Goal: Information Seeking & Learning: Learn about a topic

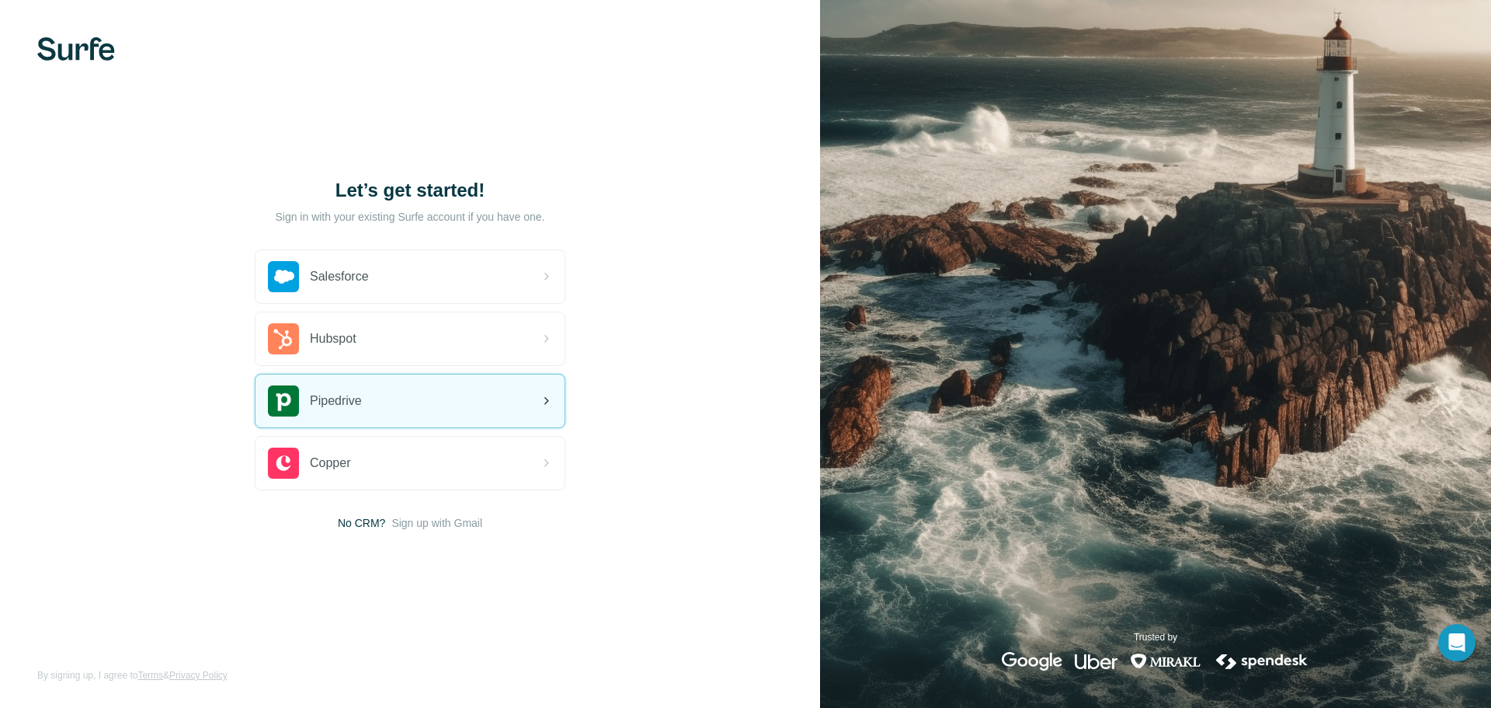
click at [488, 380] on div "Pipedrive" at bounding box center [410, 400] width 309 height 53
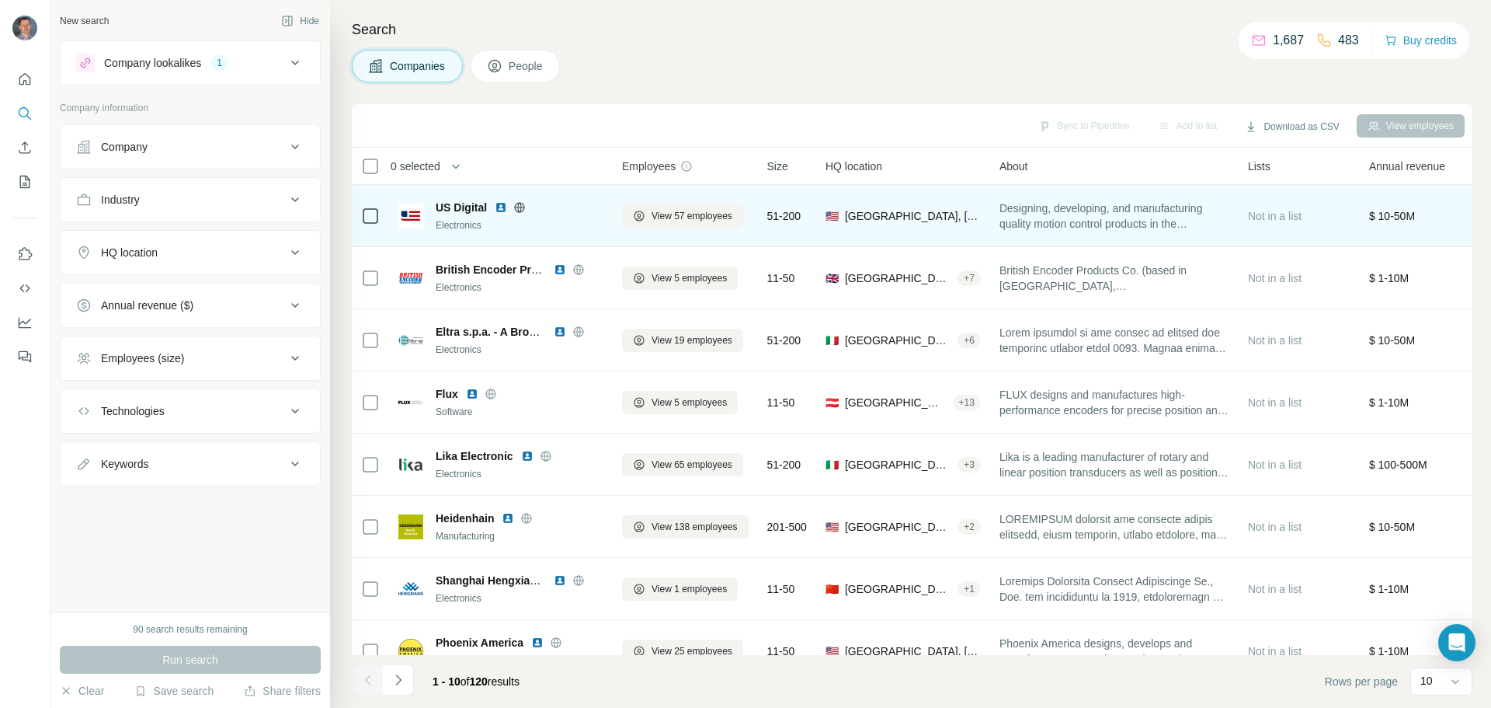
click at [497, 207] on img at bounding box center [501, 207] width 12 height 12
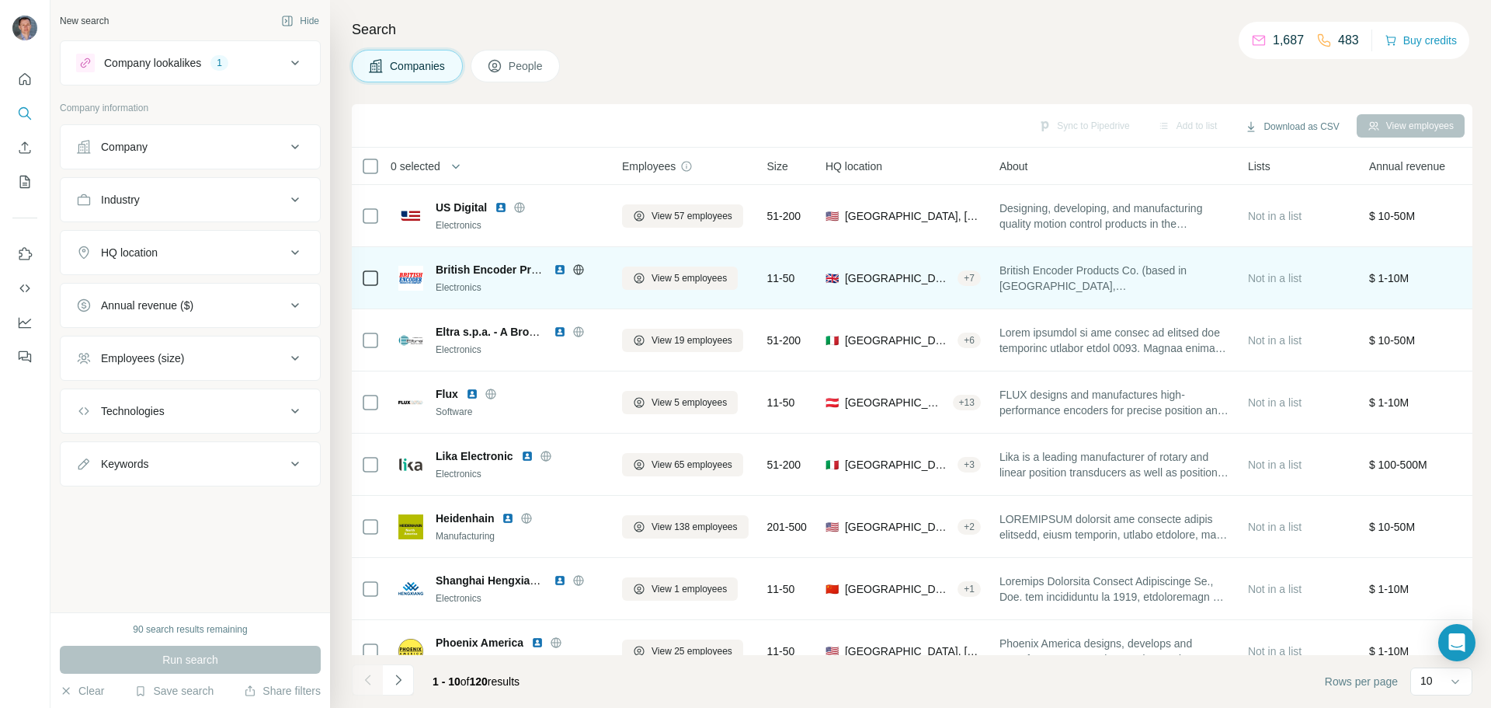
click at [559, 270] on img at bounding box center [560, 269] width 12 height 12
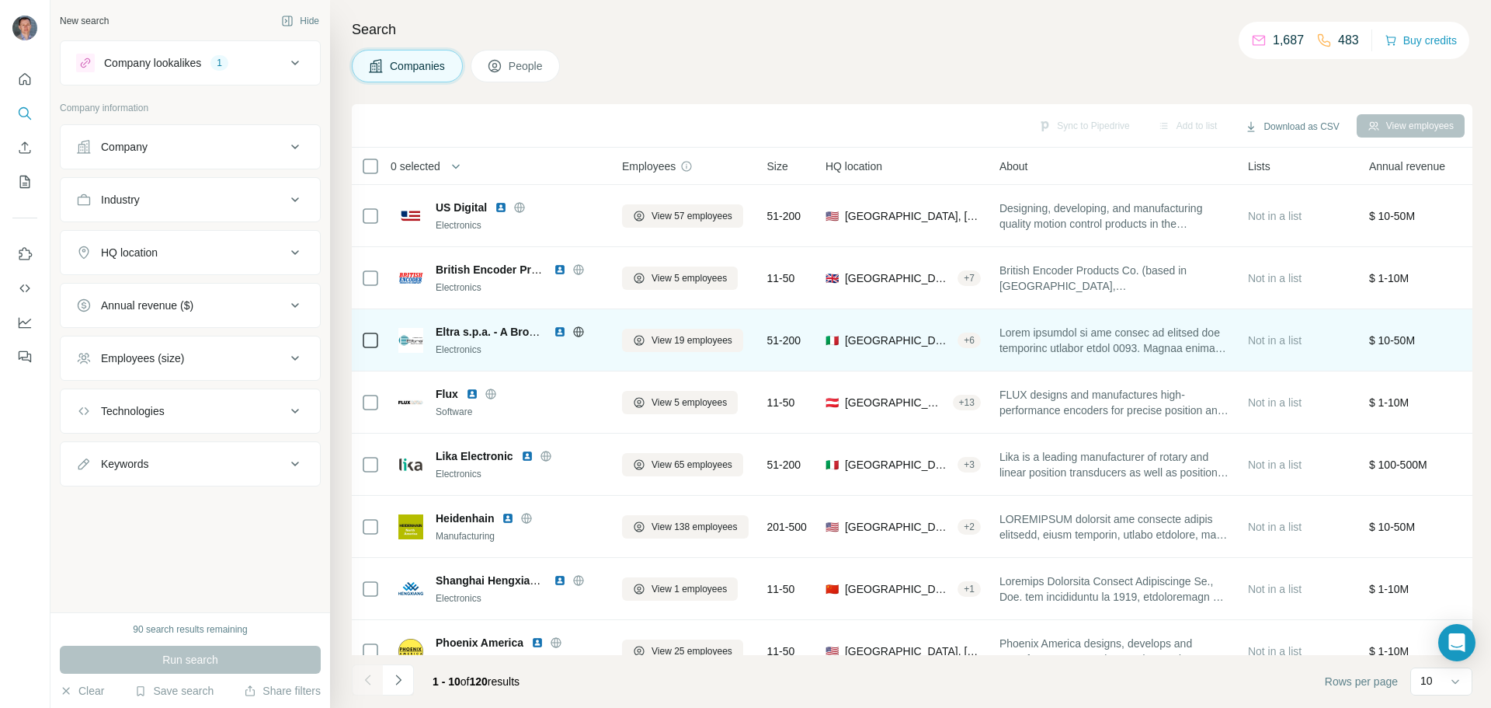
click at [556, 330] on img at bounding box center [560, 331] width 12 height 12
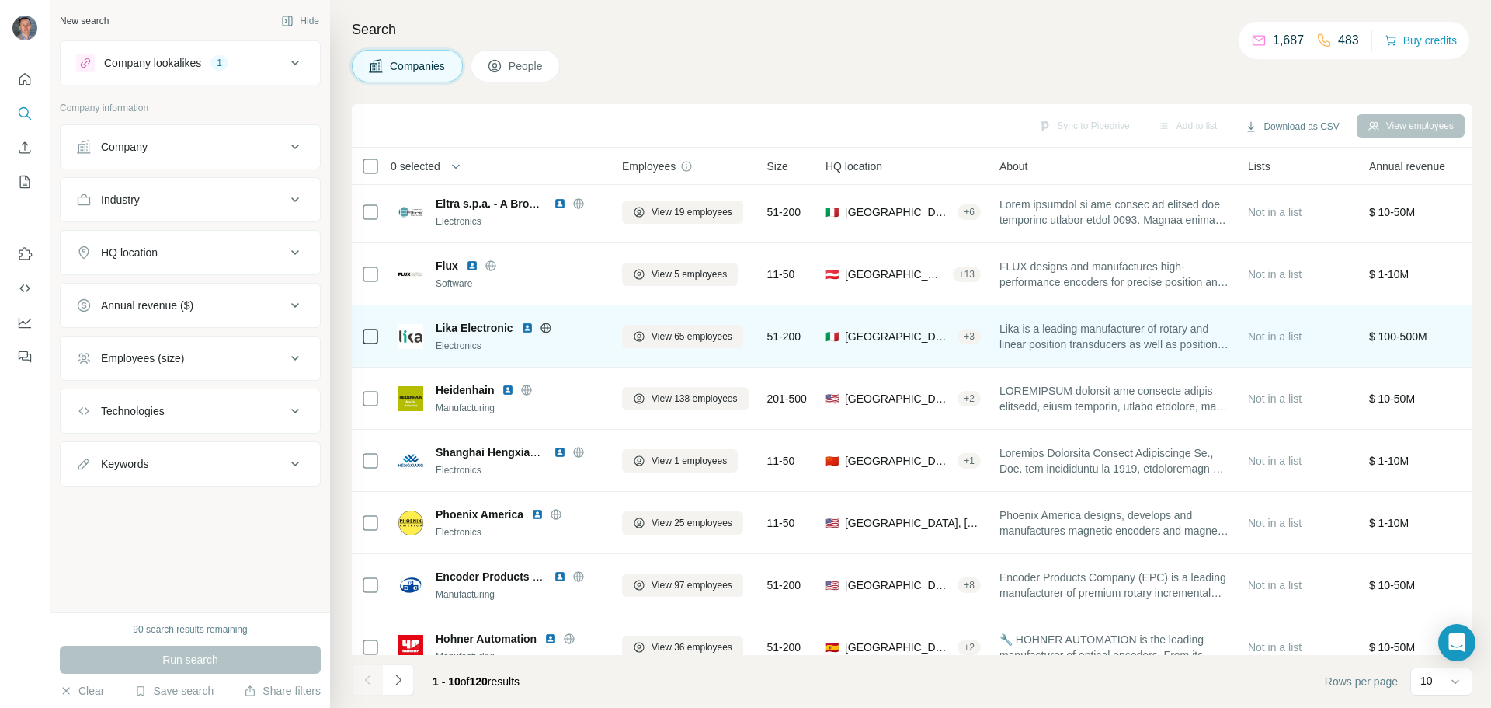
scroll to position [155, 0]
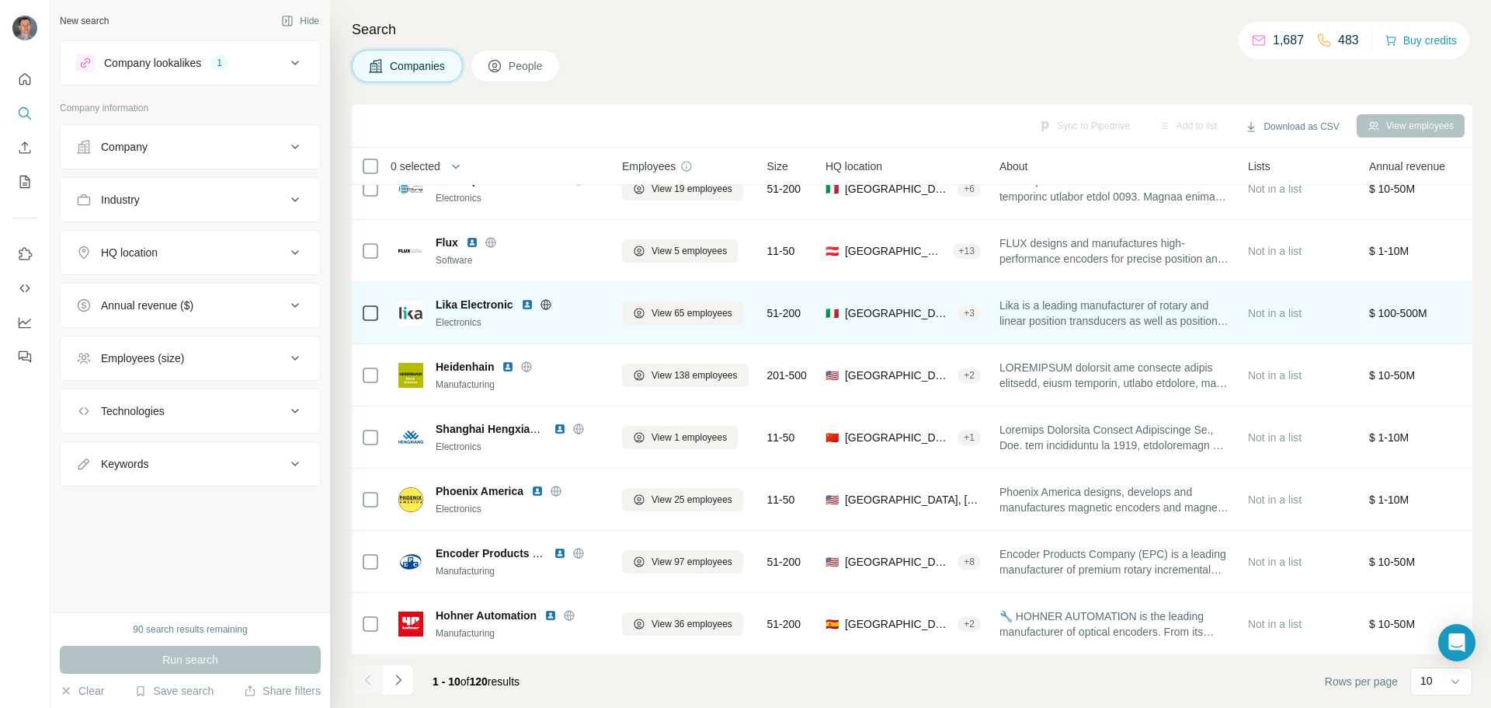
click at [530, 301] on img at bounding box center [527, 304] width 12 height 12
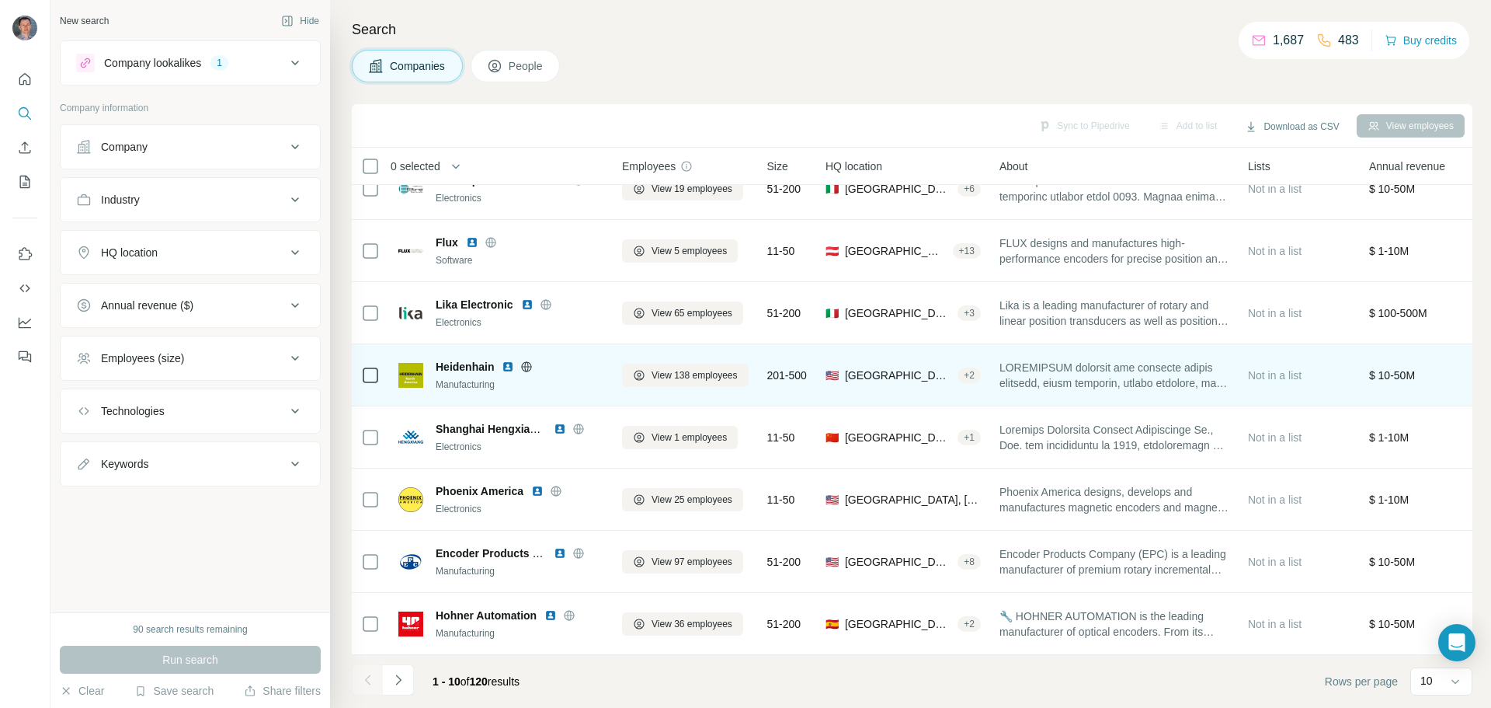
click at [507, 362] on img at bounding box center [508, 366] width 12 height 12
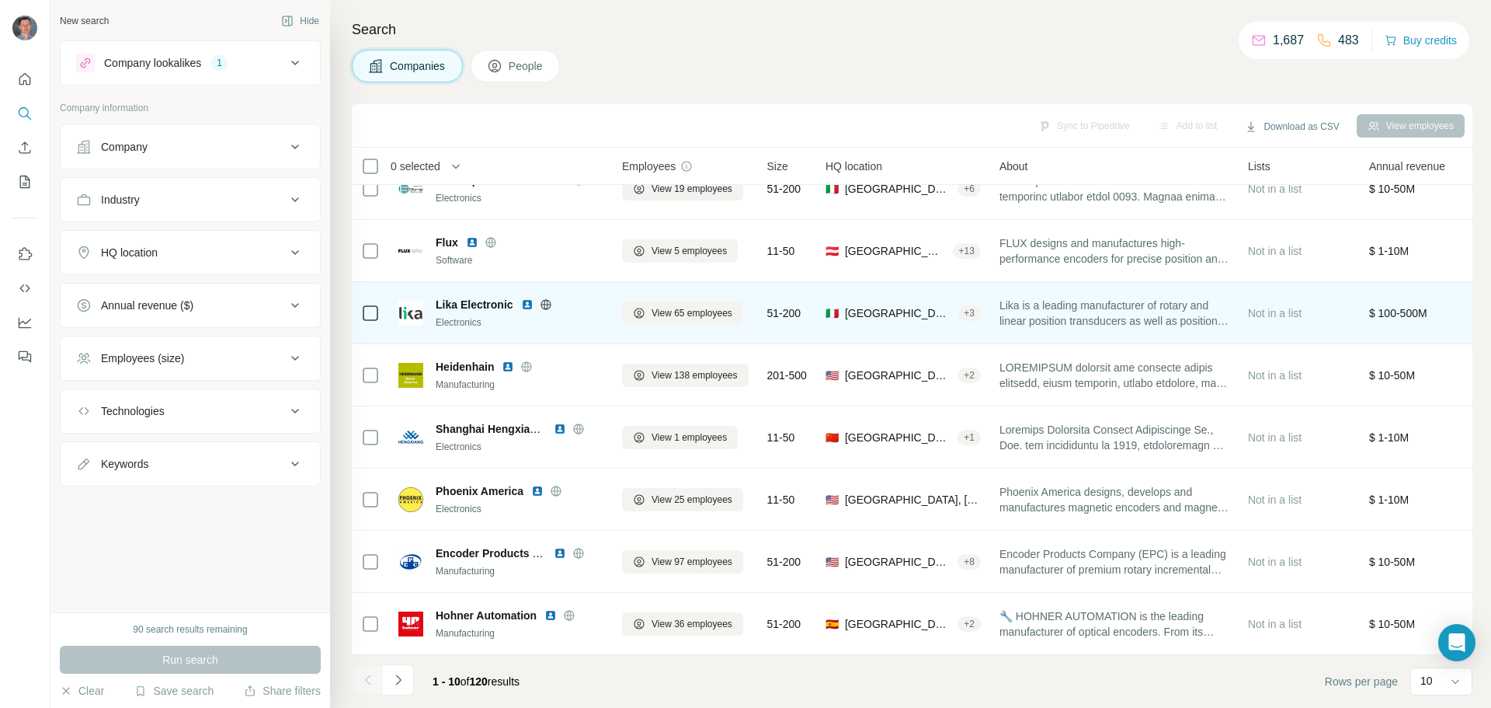
scroll to position [159, 0]
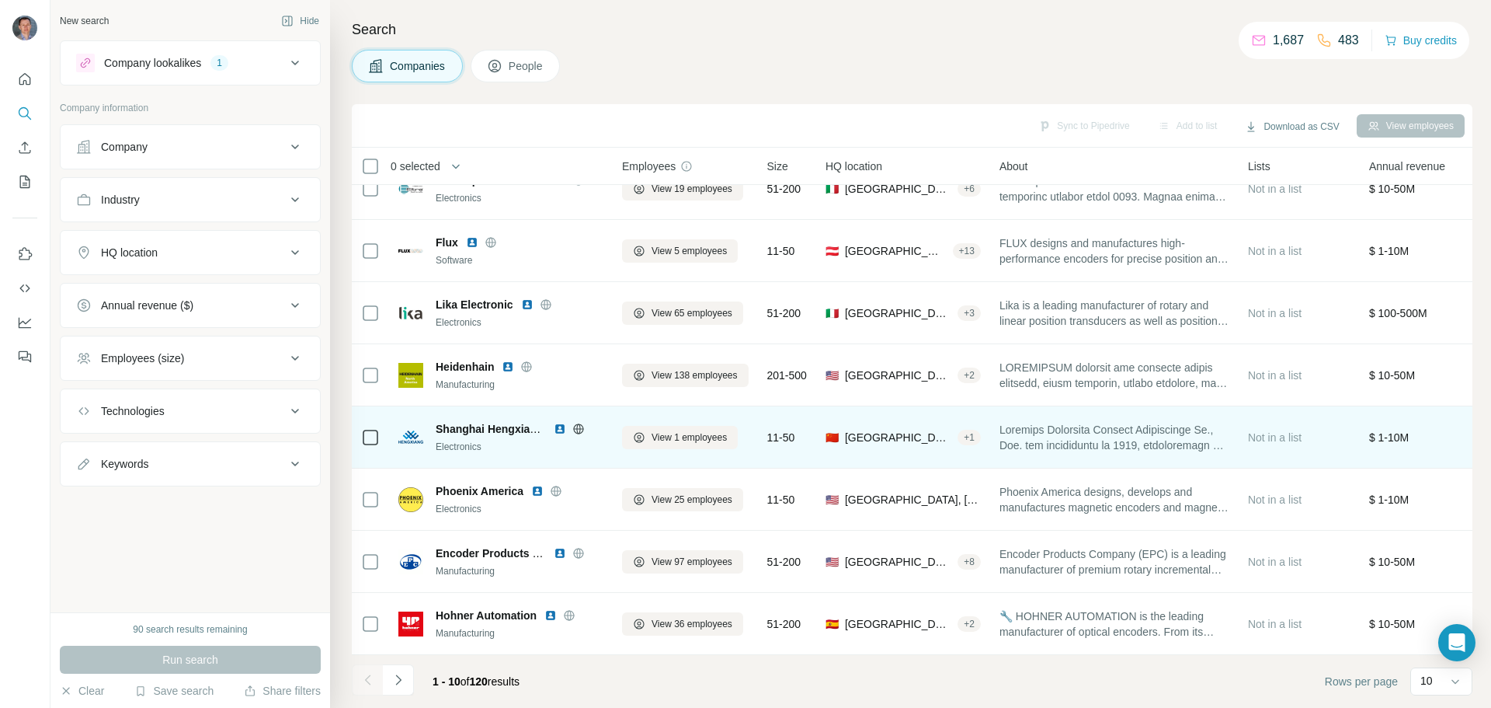
click at [557, 423] on img at bounding box center [560, 429] width 12 height 12
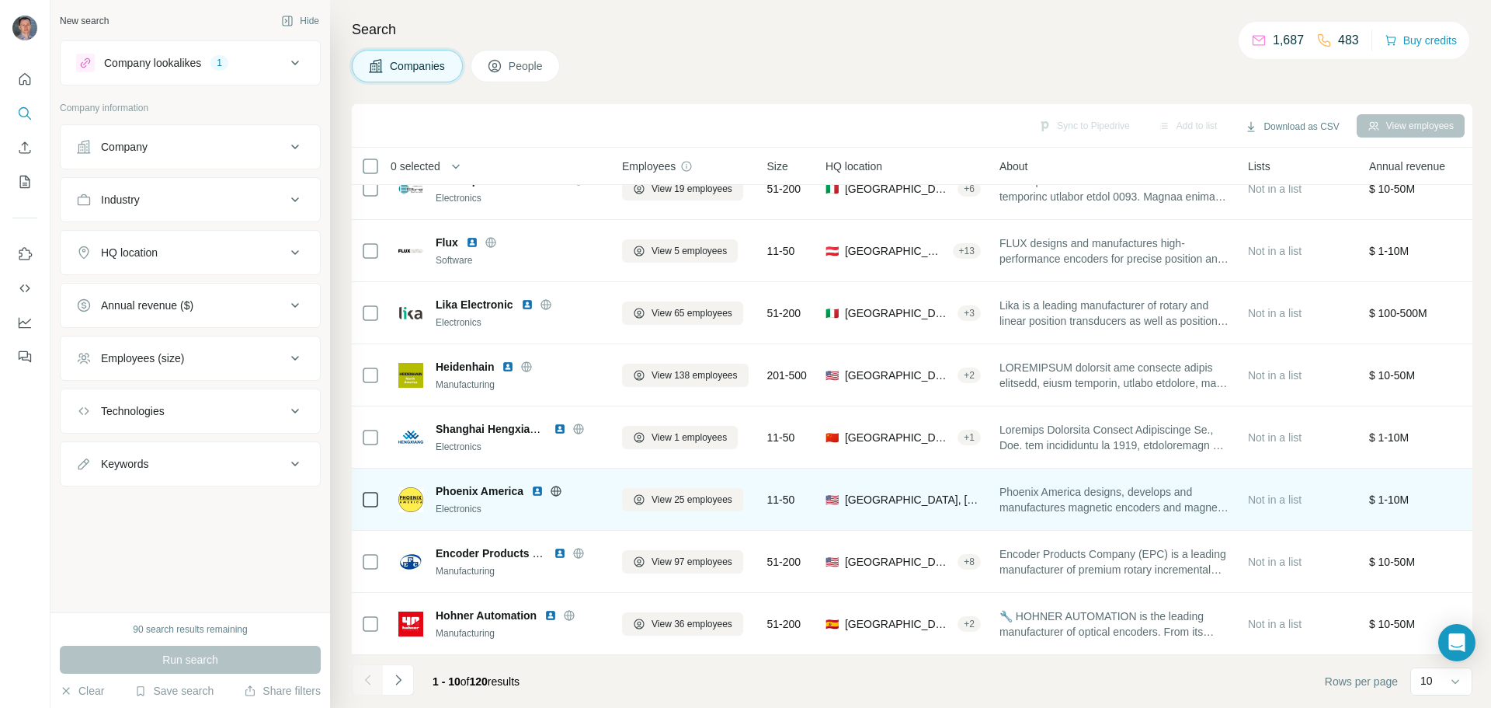
click at [541, 485] on img at bounding box center [537, 491] width 12 height 12
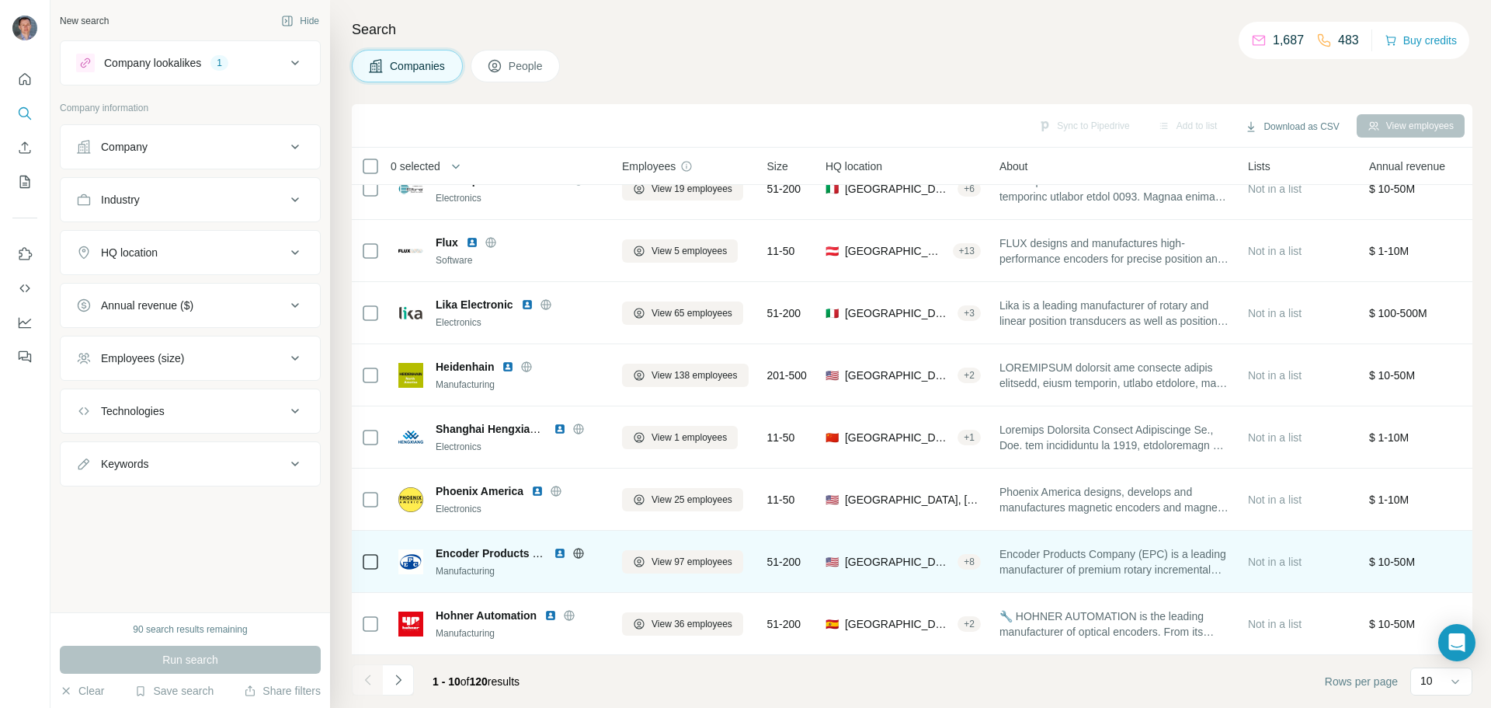
click at [557, 548] on img at bounding box center [560, 553] width 12 height 12
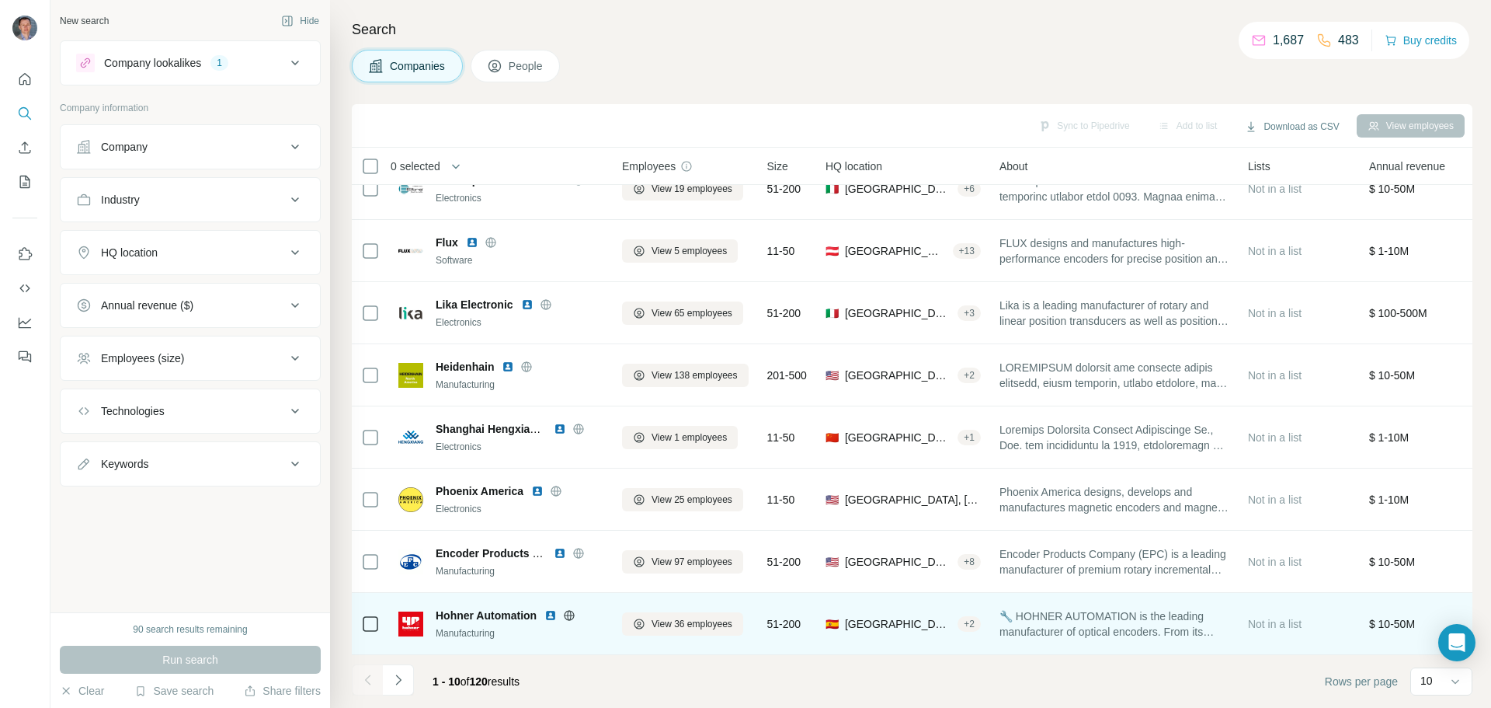
click at [551, 609] on img at bounding box center [551, 615] width 12 height 12
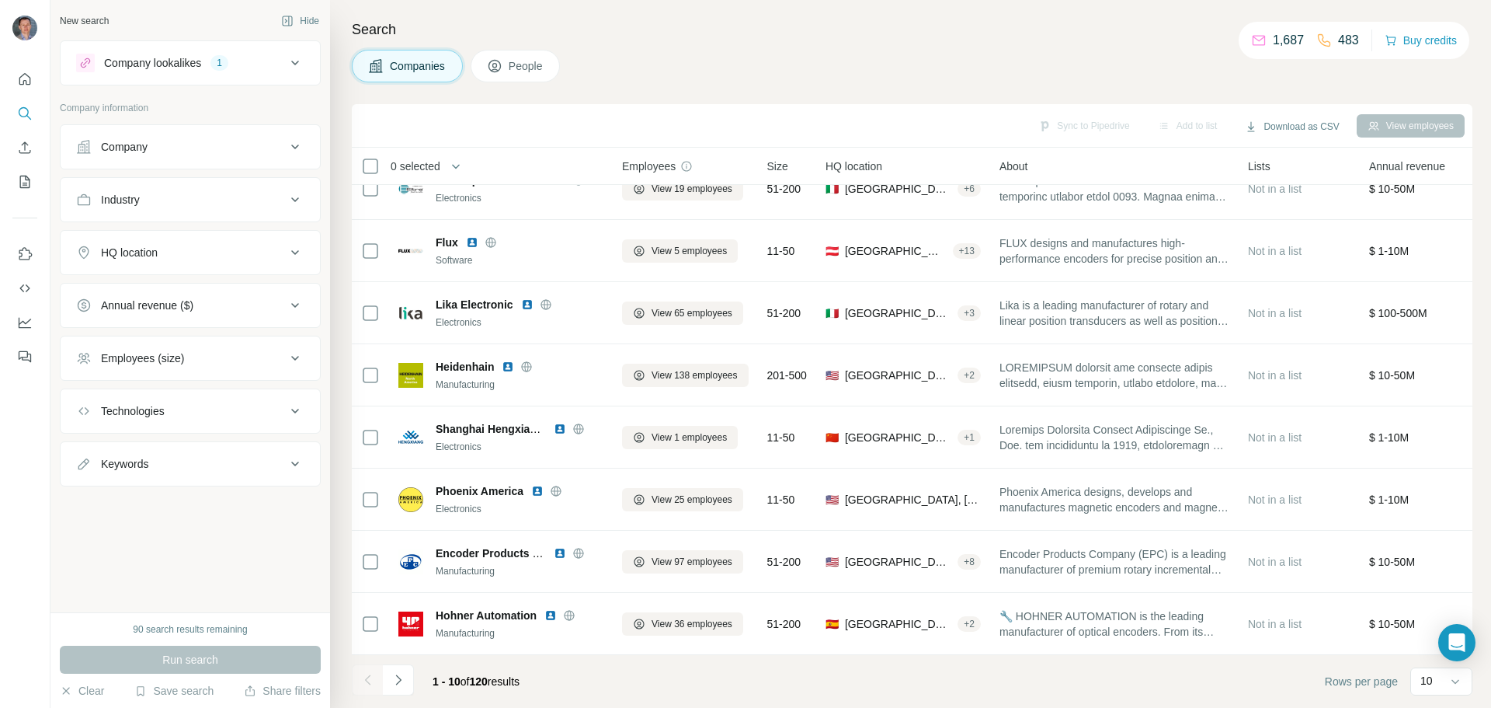
drag, startPoint x: 409, startPoint y: 675, endPoint x: 447, endPoint y: 675, distance: 38.1
click at [409, 675] on button "Navigate to next page" at bounding box center [398, 679] width 31 height 31
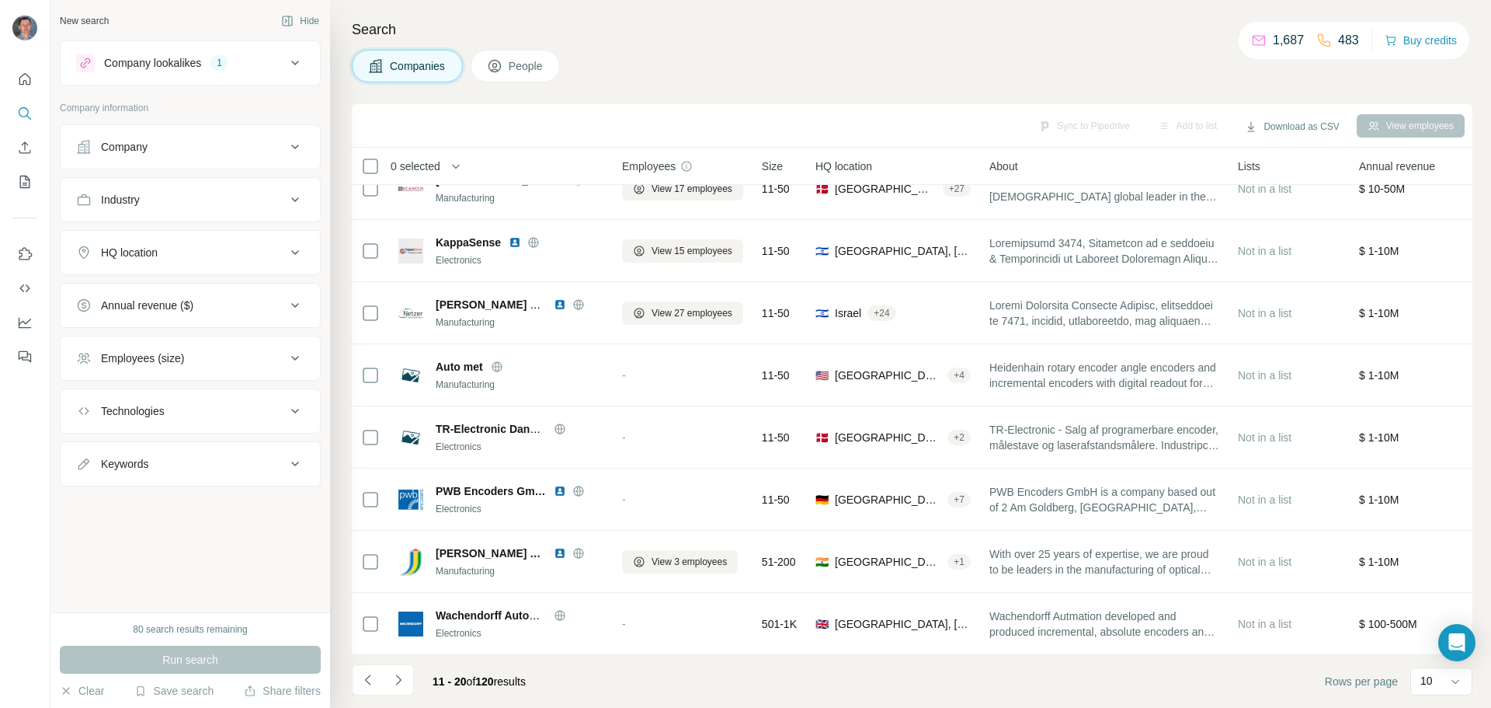
click at [282, 191] on button "Industry" at bounding box center [190, 199] width 259 height 37
click at [289, 235] on icon at bounding box center [288, 239] width 16 height 16
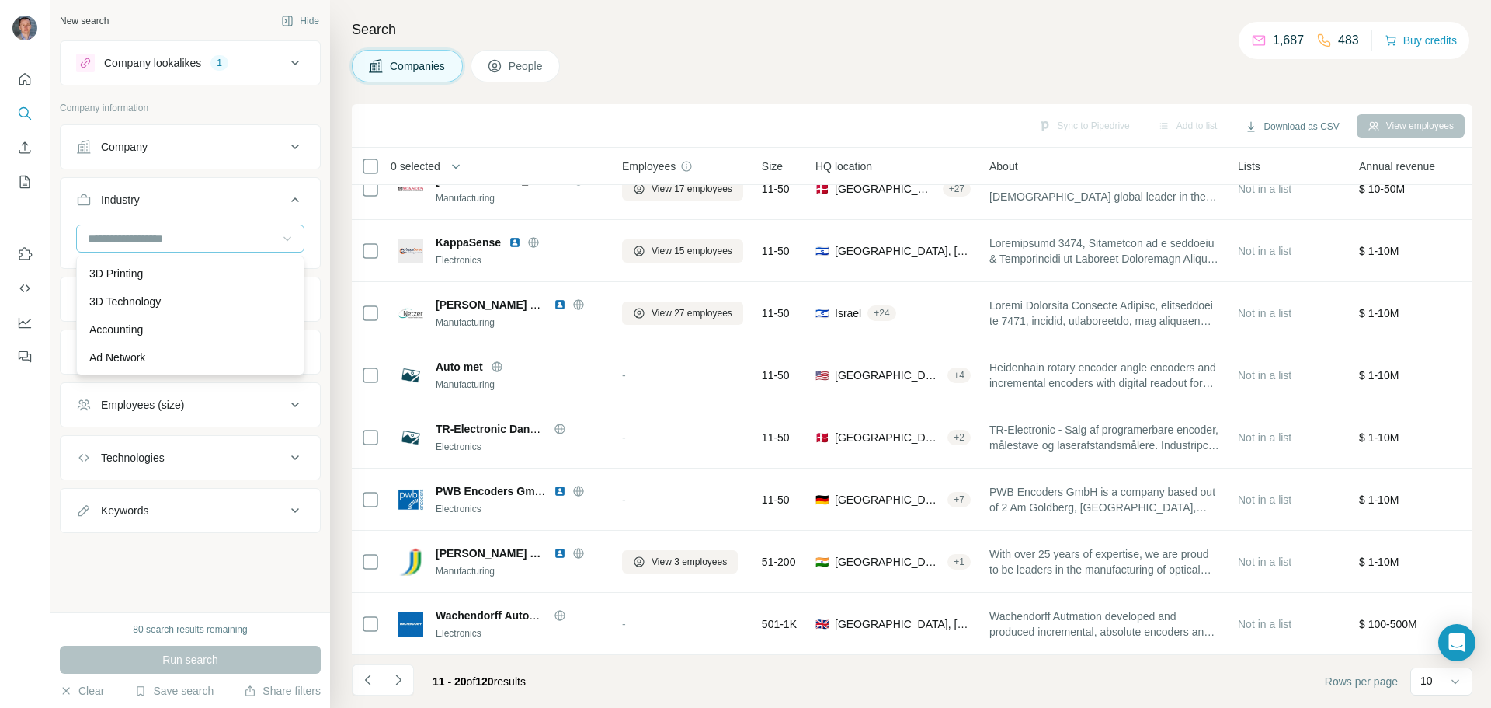
click at [289, 235] on icon at bounding box center [288, 239] width 16 height 16
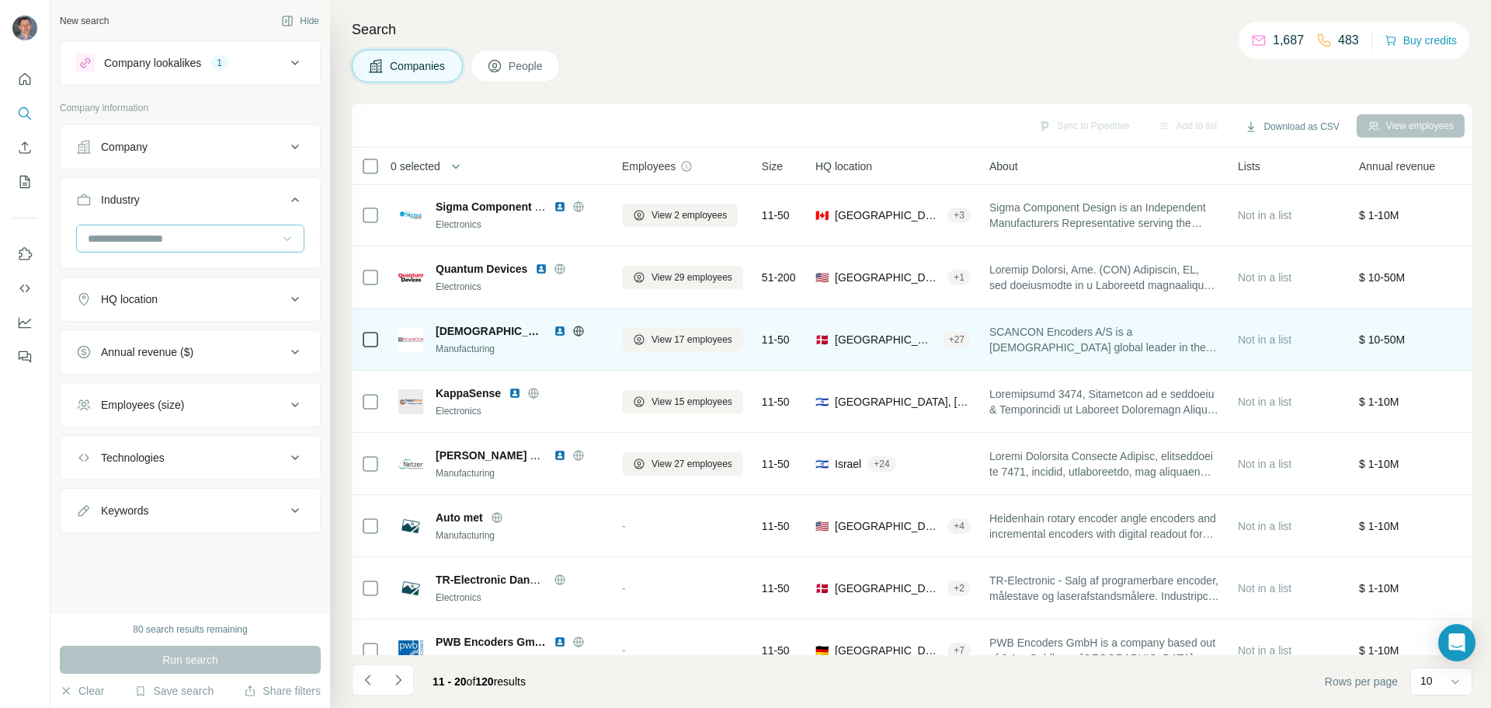
scroll to position [0, 0]
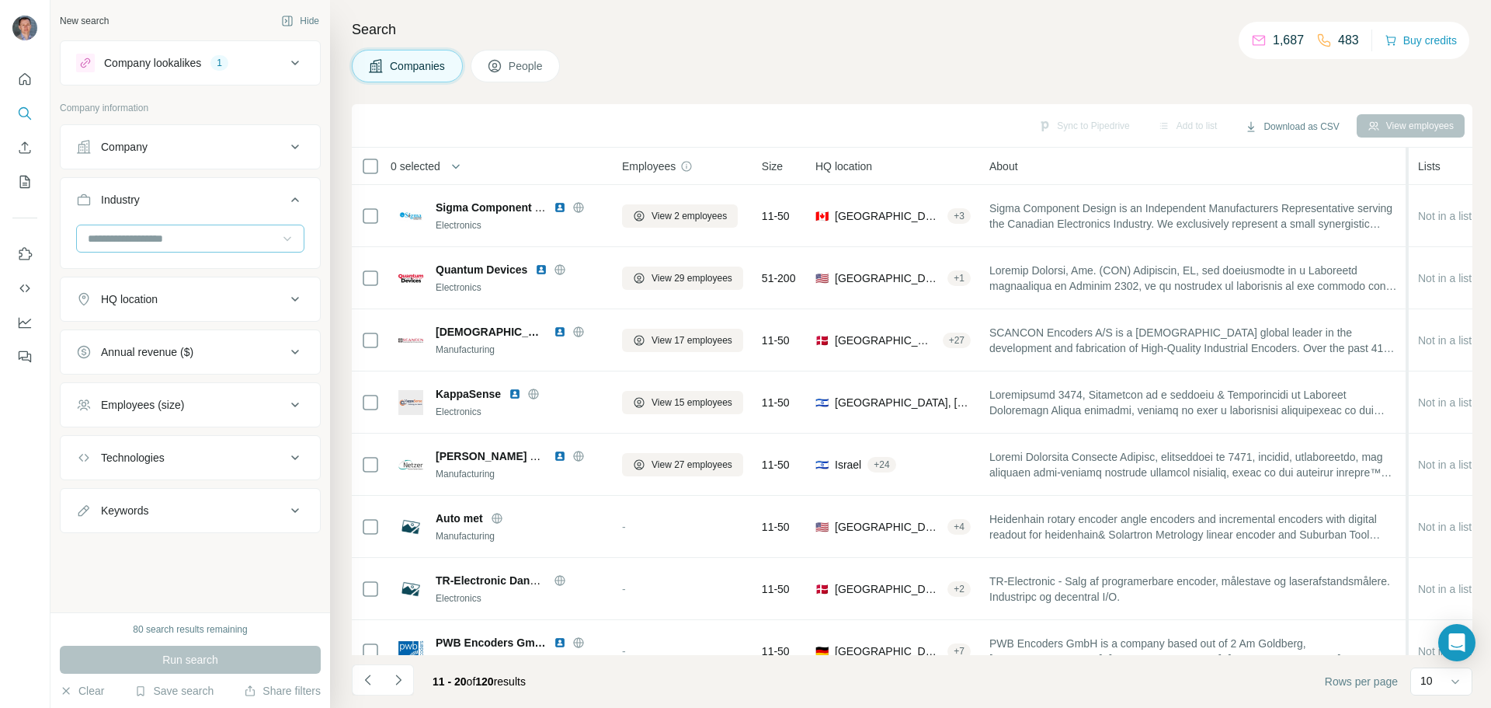
drag, startPoint x: 1228, startPoint y: 164, endPoint x: 1409, endPoint y: 163, distance: 181.0
click at [0, 0] on tr "0 selected Companies Employees Size HQ location About Lists Annual revenue Tech…" at bounding box center [0, 0] width 0 height 0
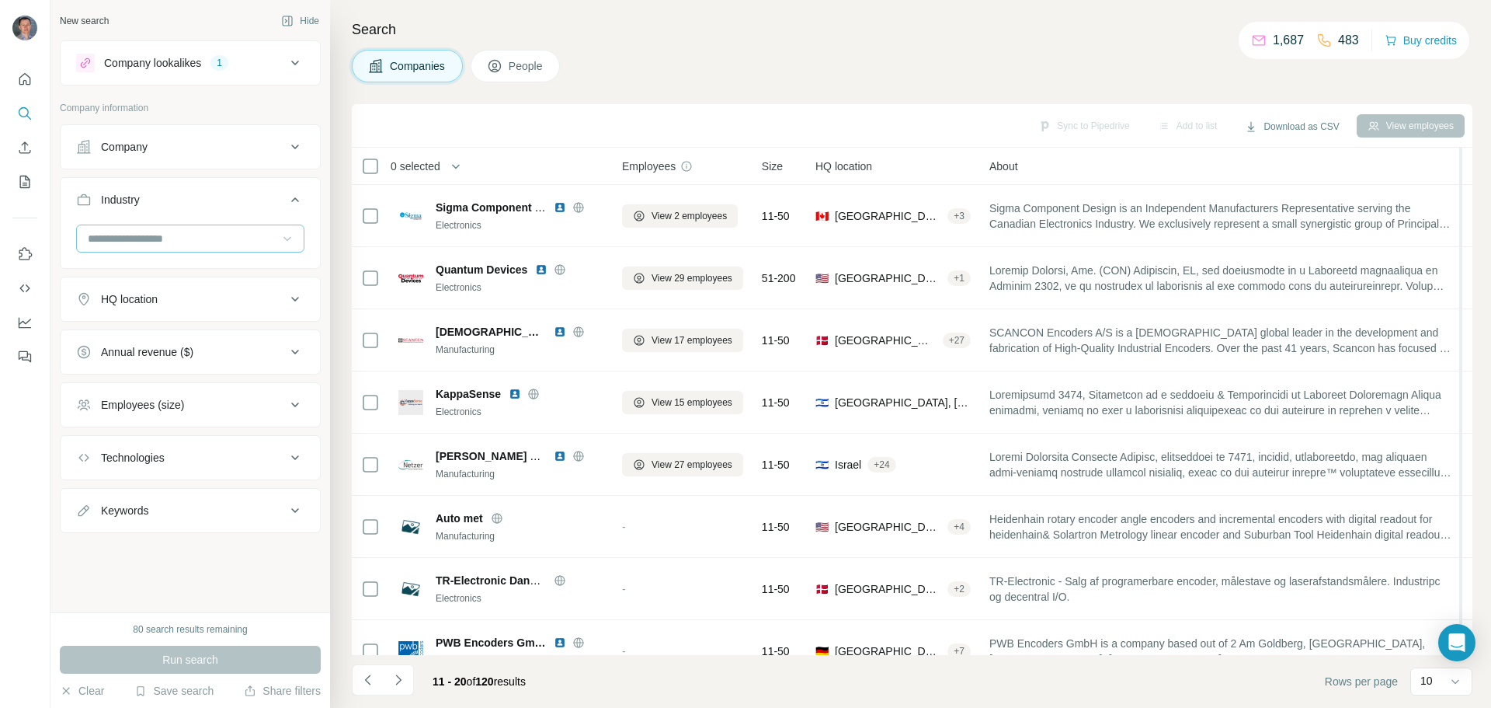
drag, startPoint x: 1408, startPoint y: 163, endPoint x: 1463, endPoint y: 163, distance: 54.4
click at [0, 0] on tr "0 selected Companies Employees Size HQ location About Lists Annual revenue Tech…" at bounding box center [0, 0] width 0 height 0
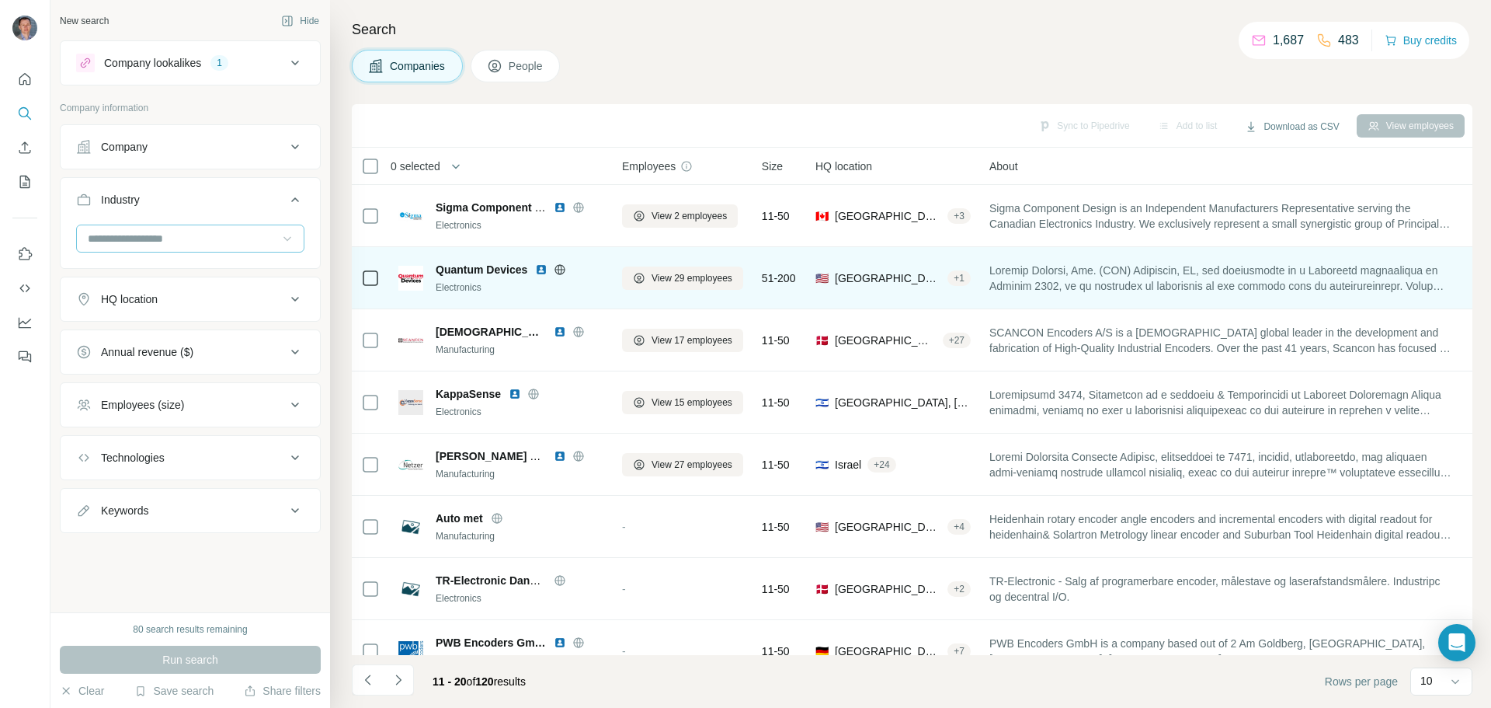
click at [541, 270] on img at bounding box center [541, 269] width 12 height 12
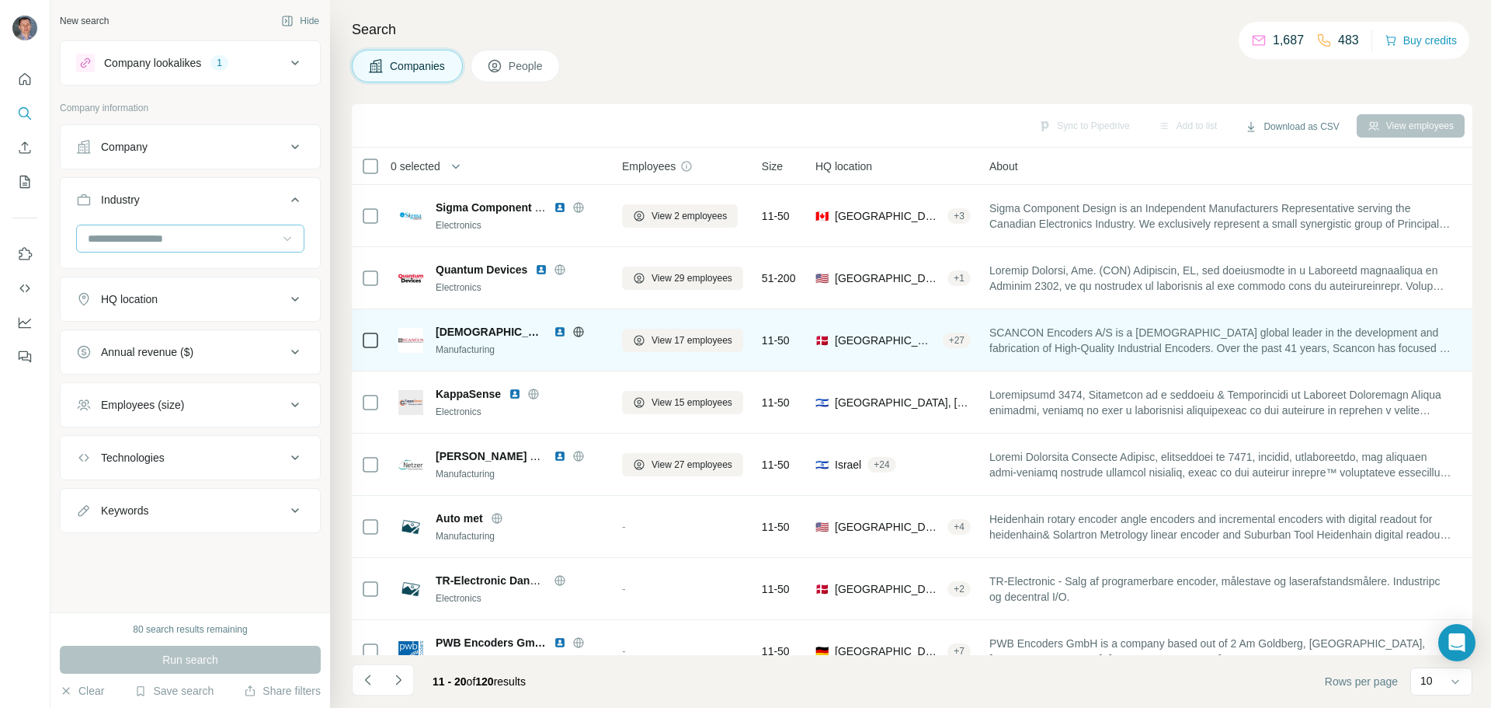
click at [554, 329] on img at bounding box center [560, 331] width 12 height 12
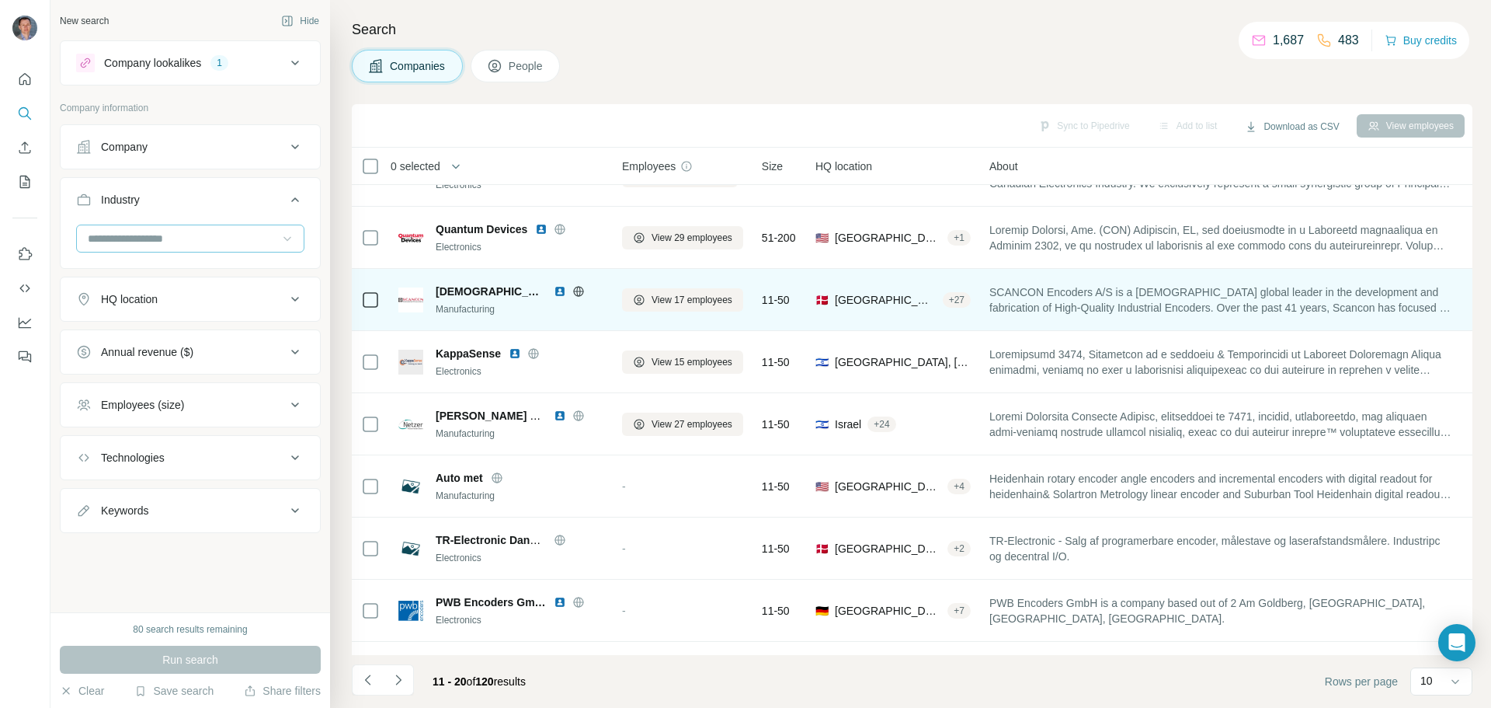
scroll to position [78, 0]
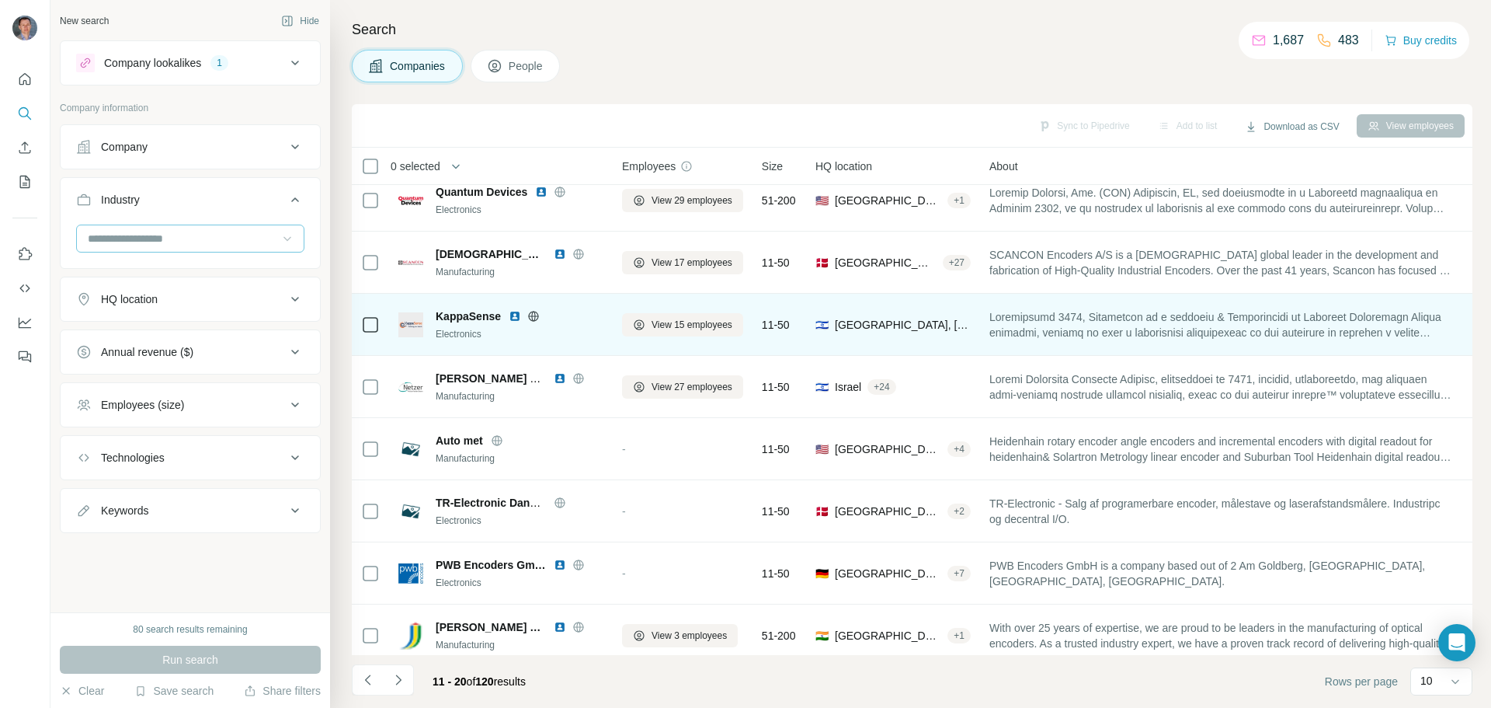
click at [513, 318] on img at bounding box center [515, 316] width 12 height 12
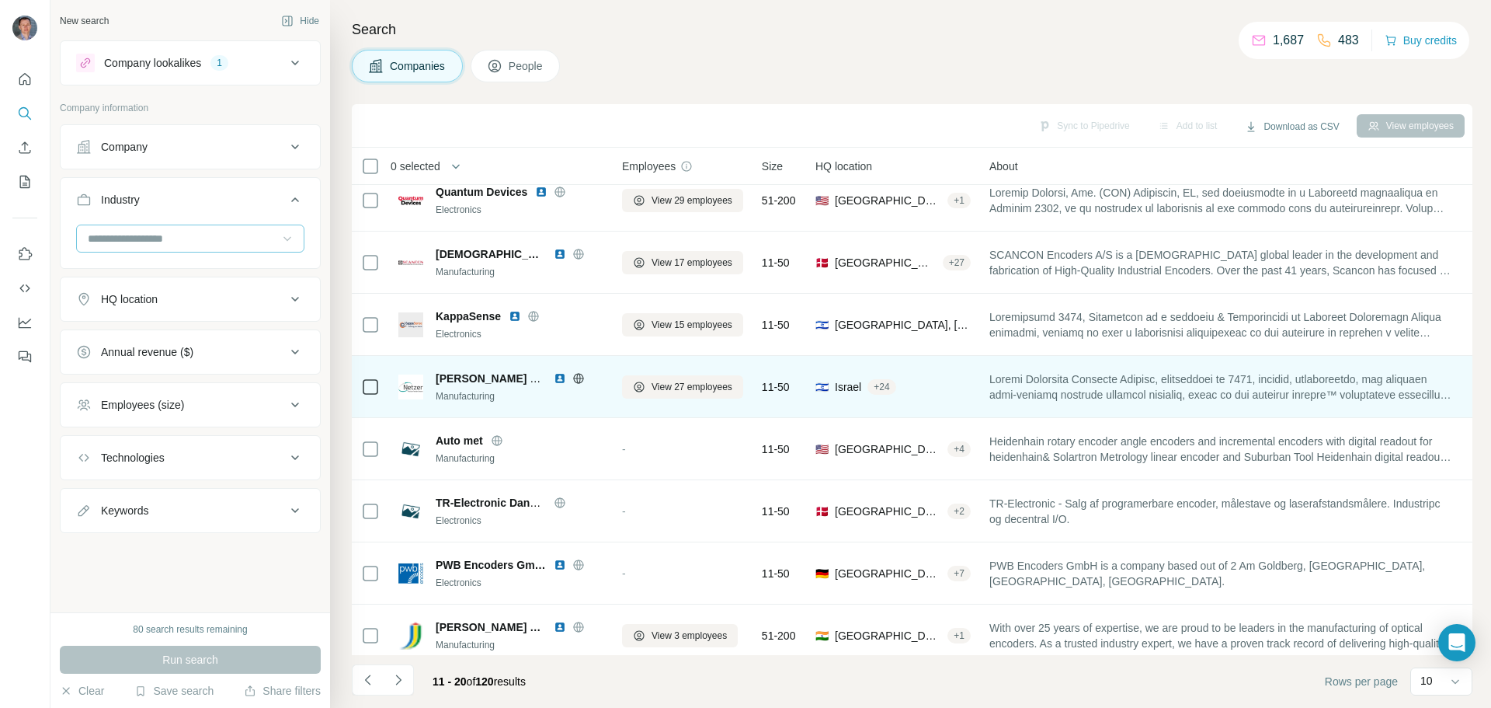
click at [561, 378] on img at bounding box center [560, 378] width 12 height 12
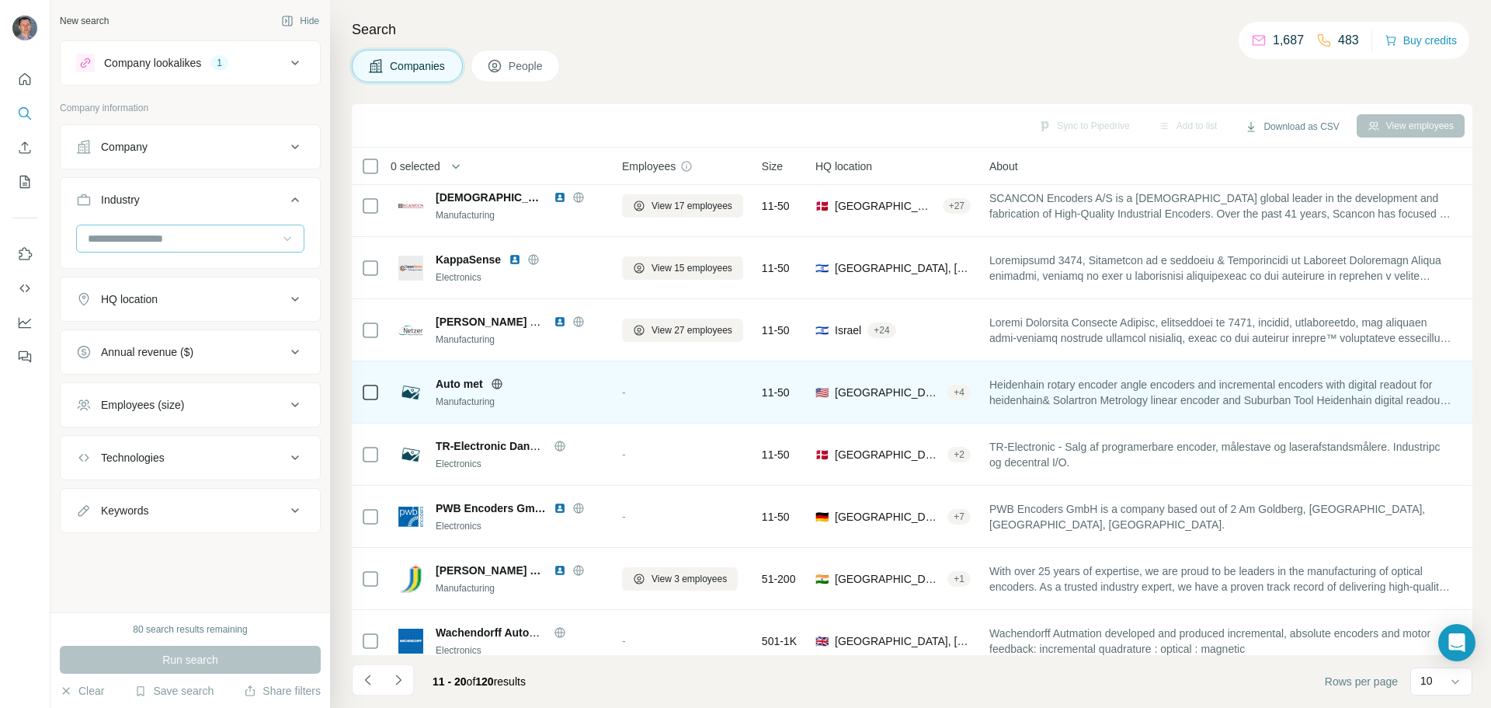
scroll to position [159, 0]
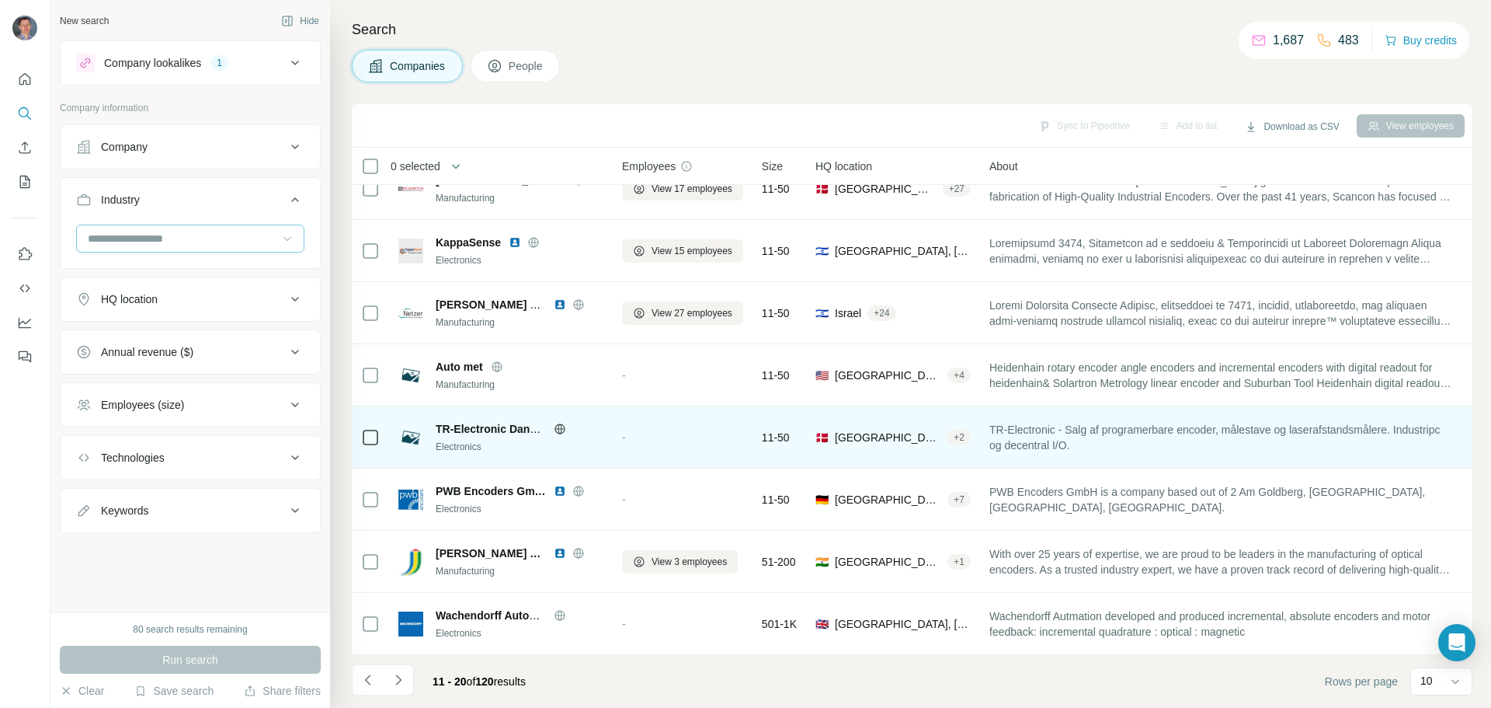
click at [563, 428] on icon at bounding box center [560, 428] width 10 height 1
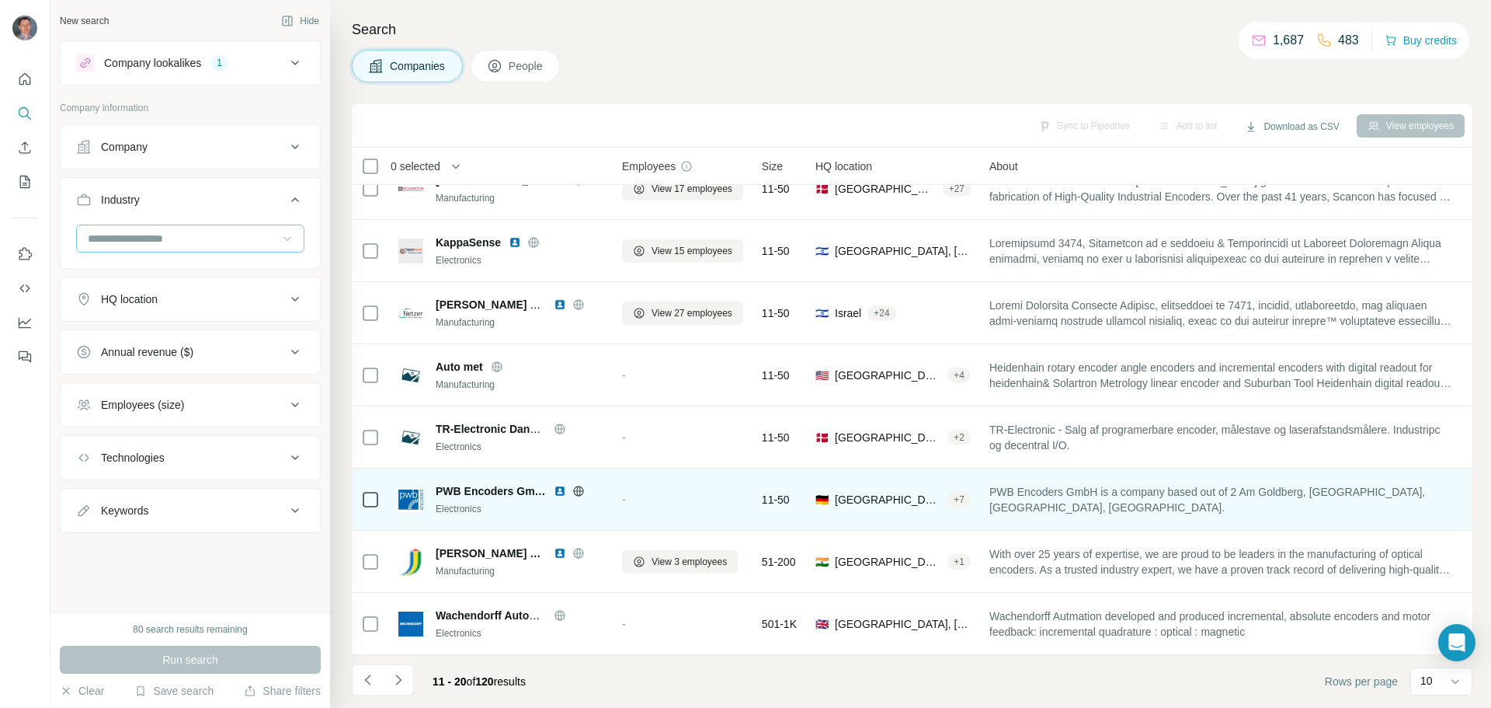
click at [558, 486] on img at bounding box center [560, 491] width 12 height 12
click at [580, 486] on icon at bounding box center [578, 491] width 4 height 10
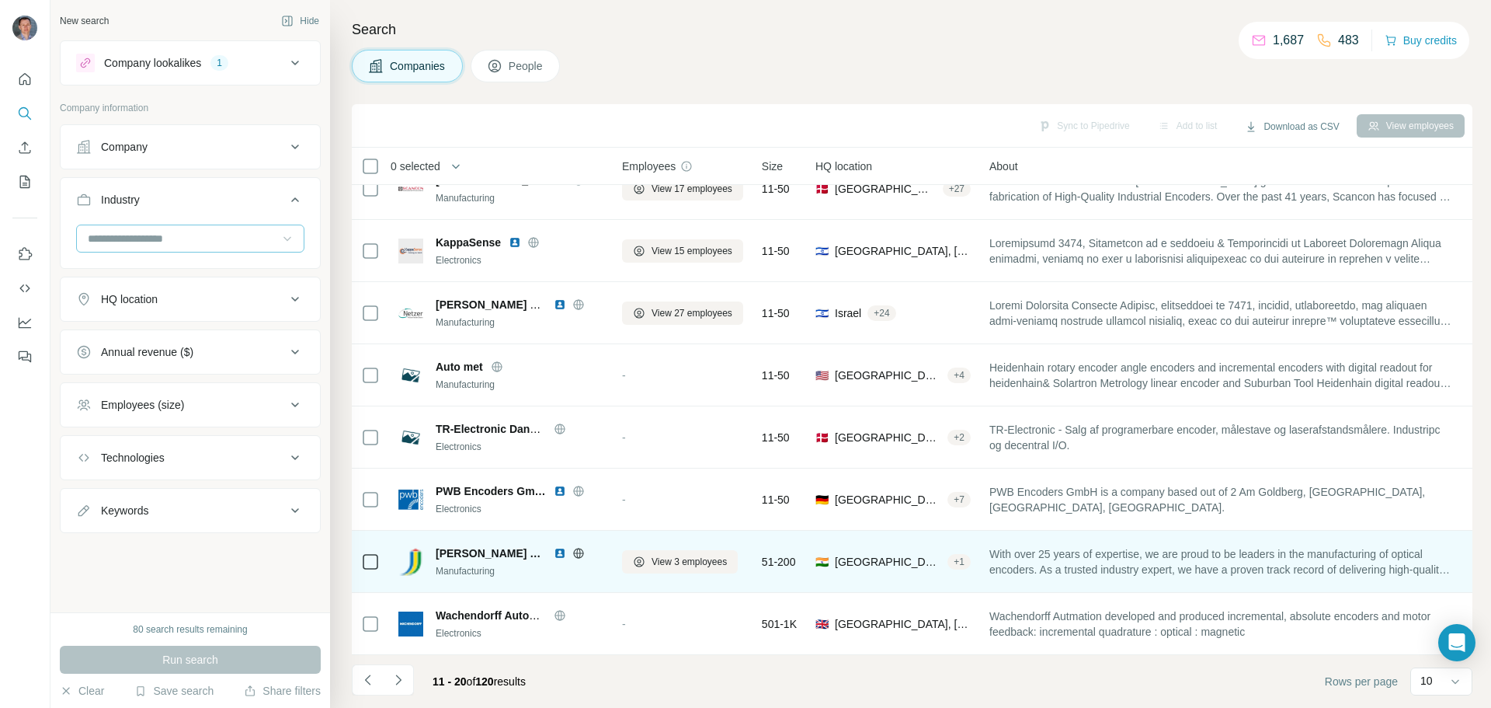
click at [558, 547] on img at bounding box center [560, 553] width 12 height 12
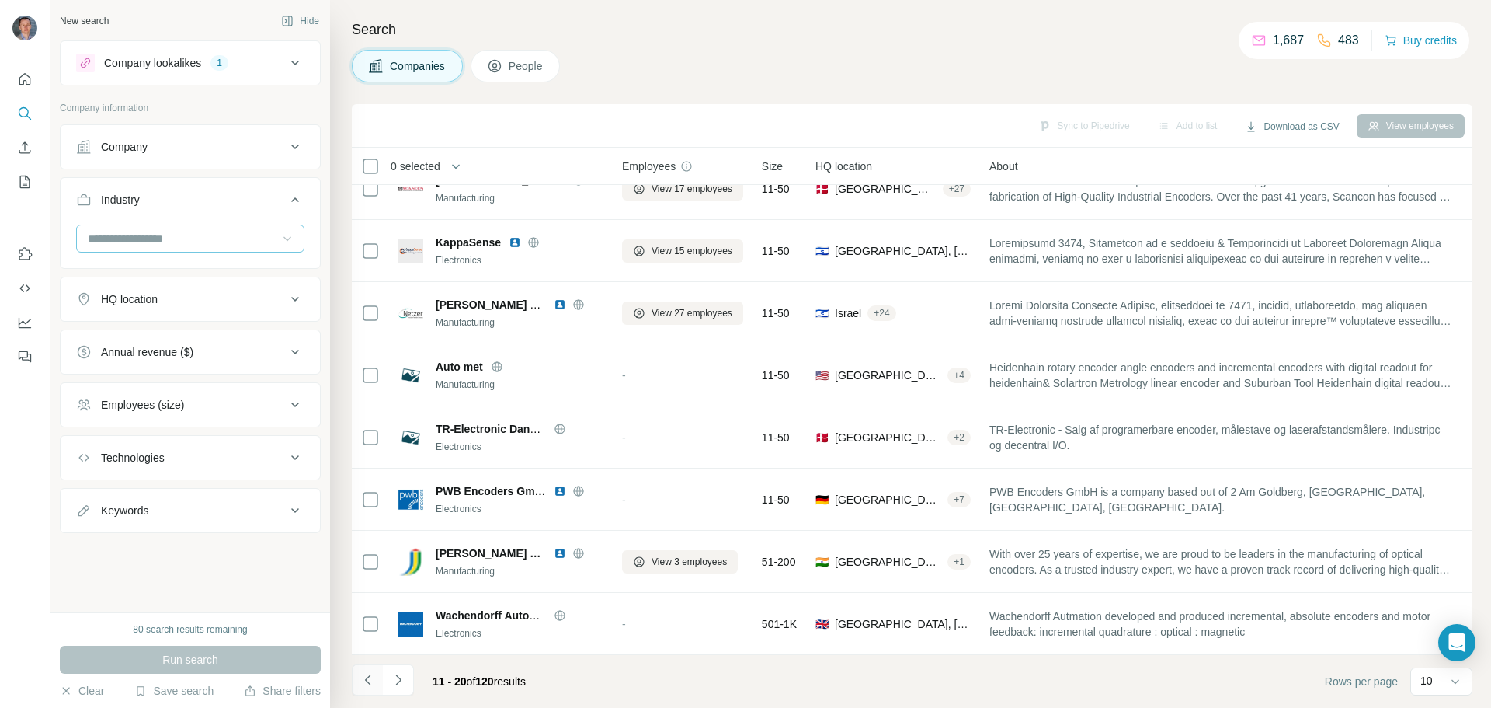
click at [367, 683] on icon "Navigate to previous page" at bounding box center [368, 680] width 16 height 16
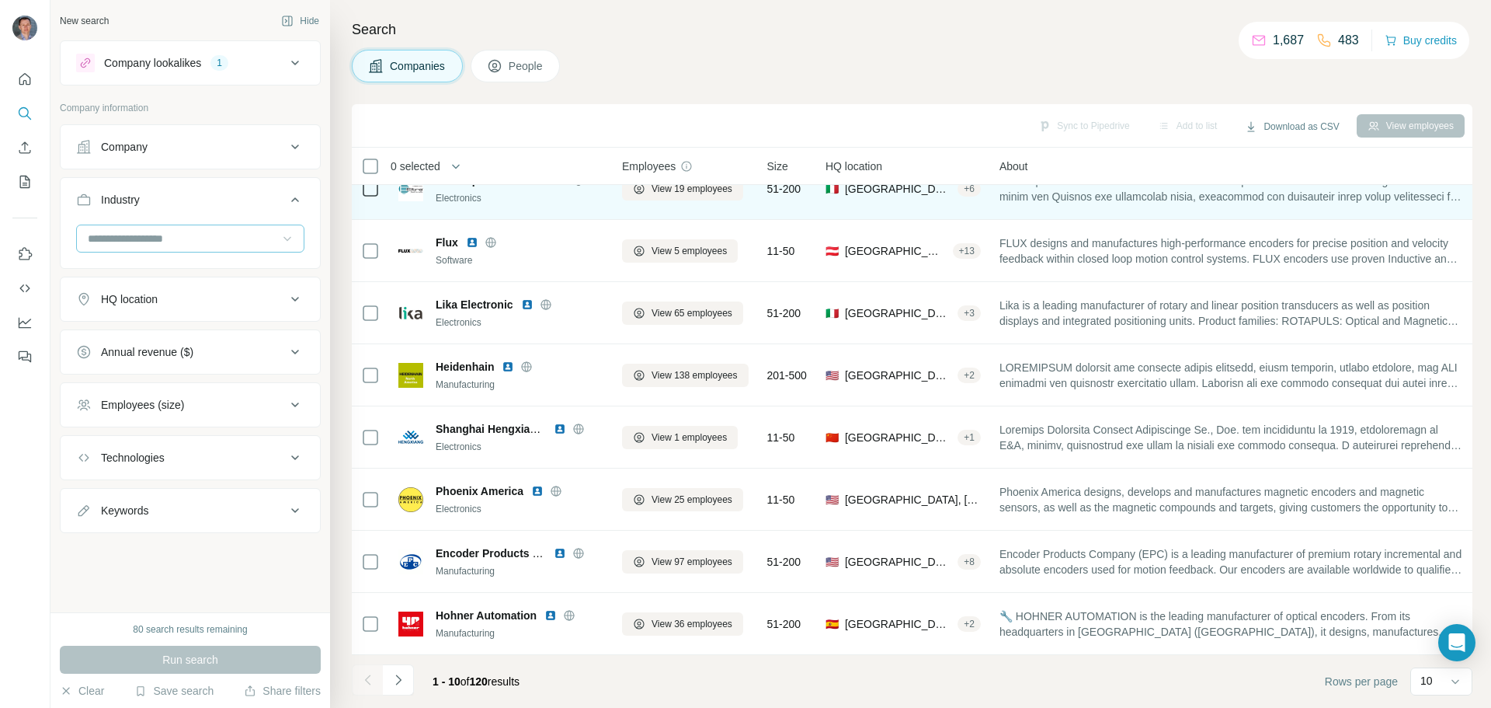
scroll to position [0, 0]
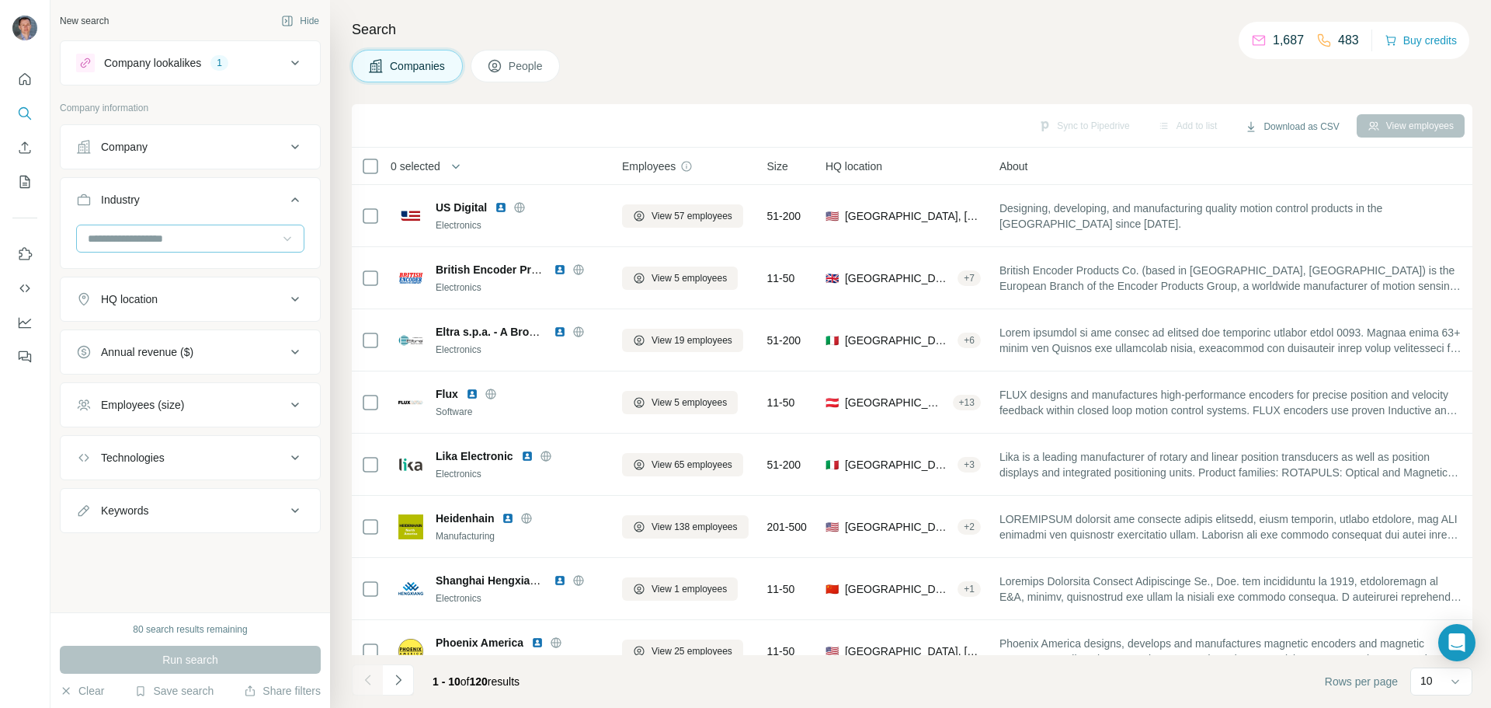
click at [303, 76] on button "Company lookalikes 1" at bounding box center [190, 62] width 259 height 37
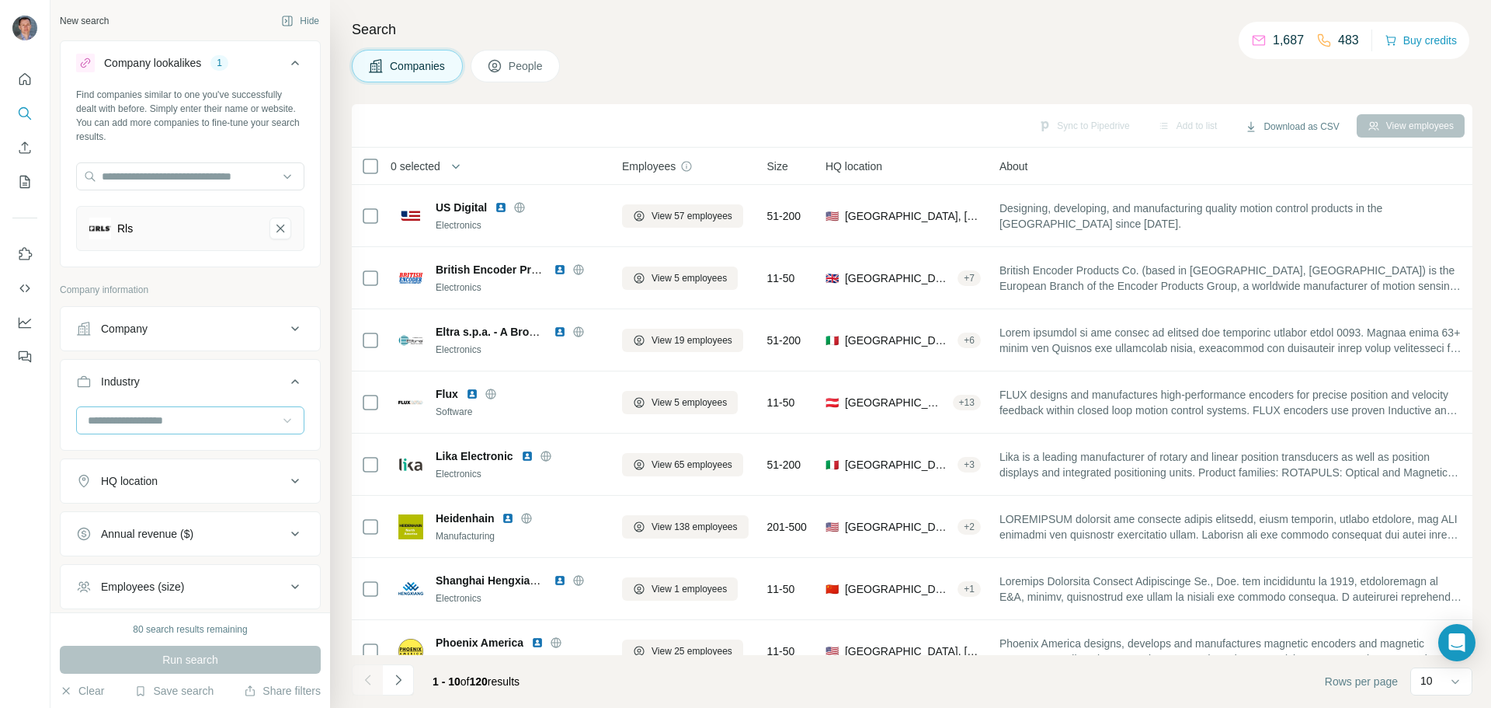
click at [300, 62] on button "Company lookalikes 1" at bounding box center [190, 66] width 259 height 44
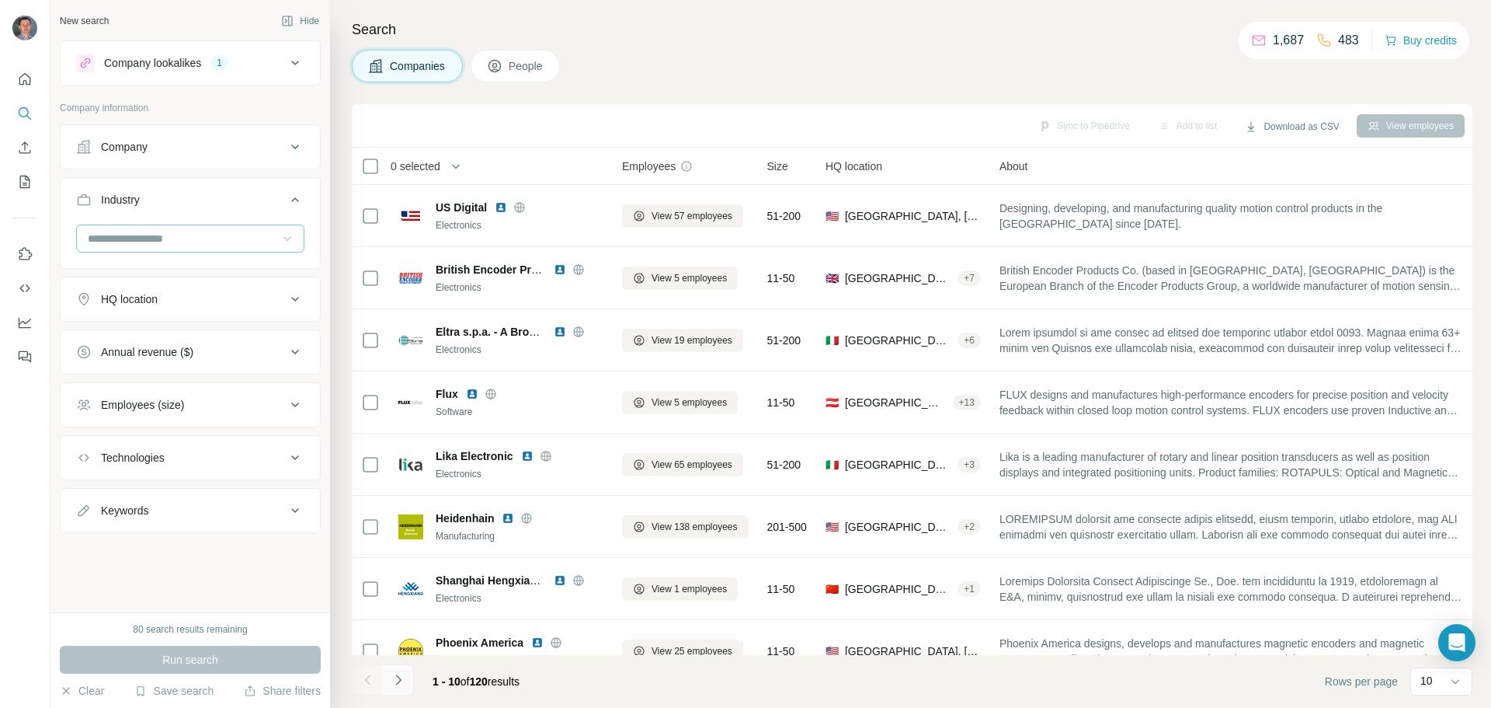
click at [400, 685] on icon "Navigate to next page" at bounding box center [399, 680] width 16 height 16
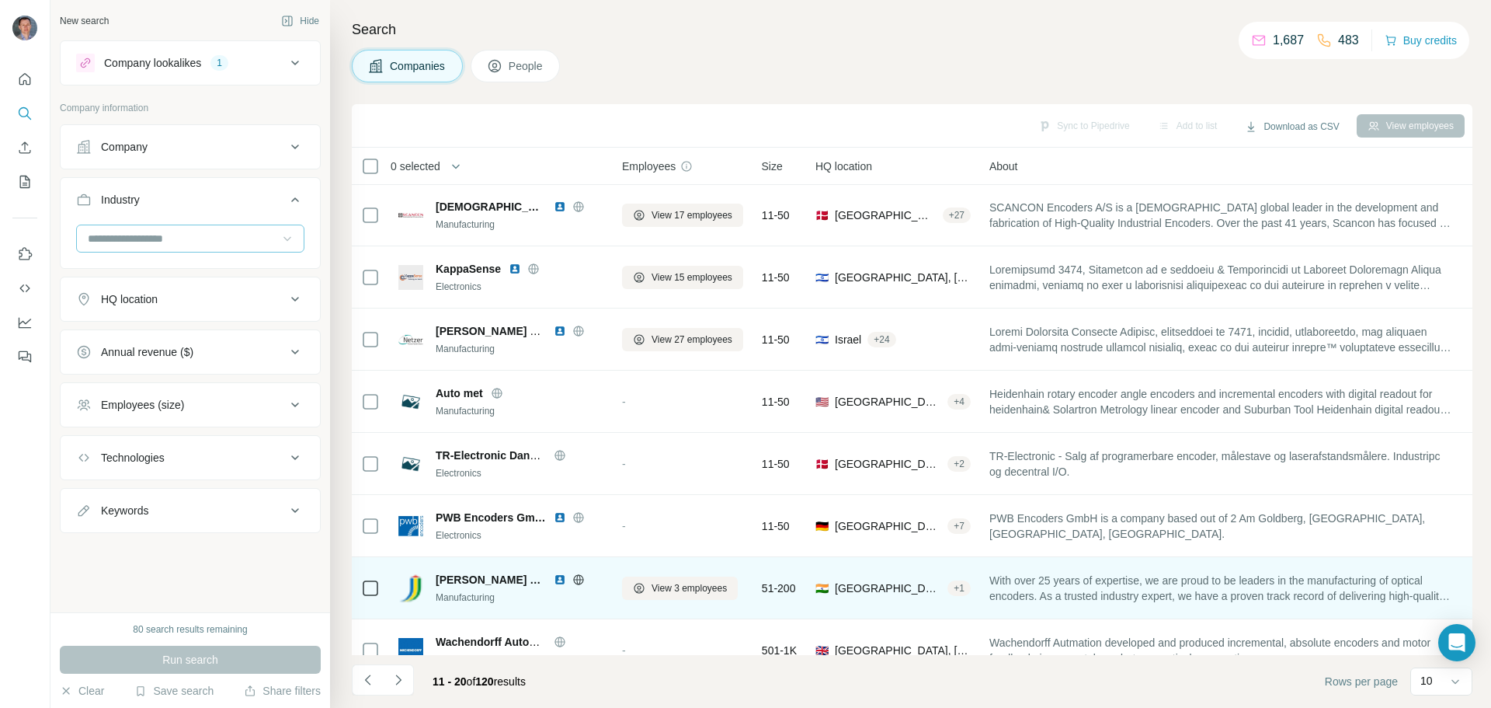
scroll to position [159, 0]
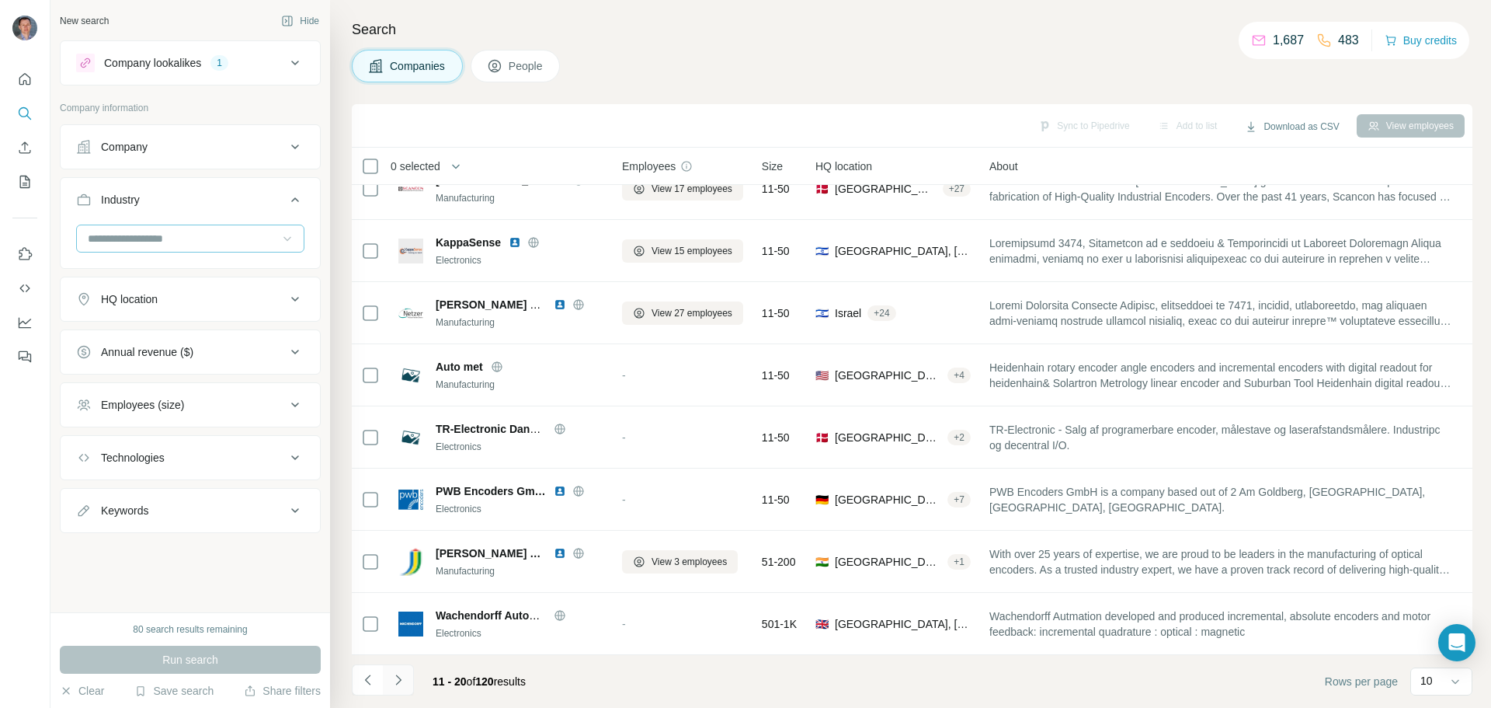
click at [404, 683] on icon "Navigate to next page" at bounding box center [399, 680] width 16 height 16
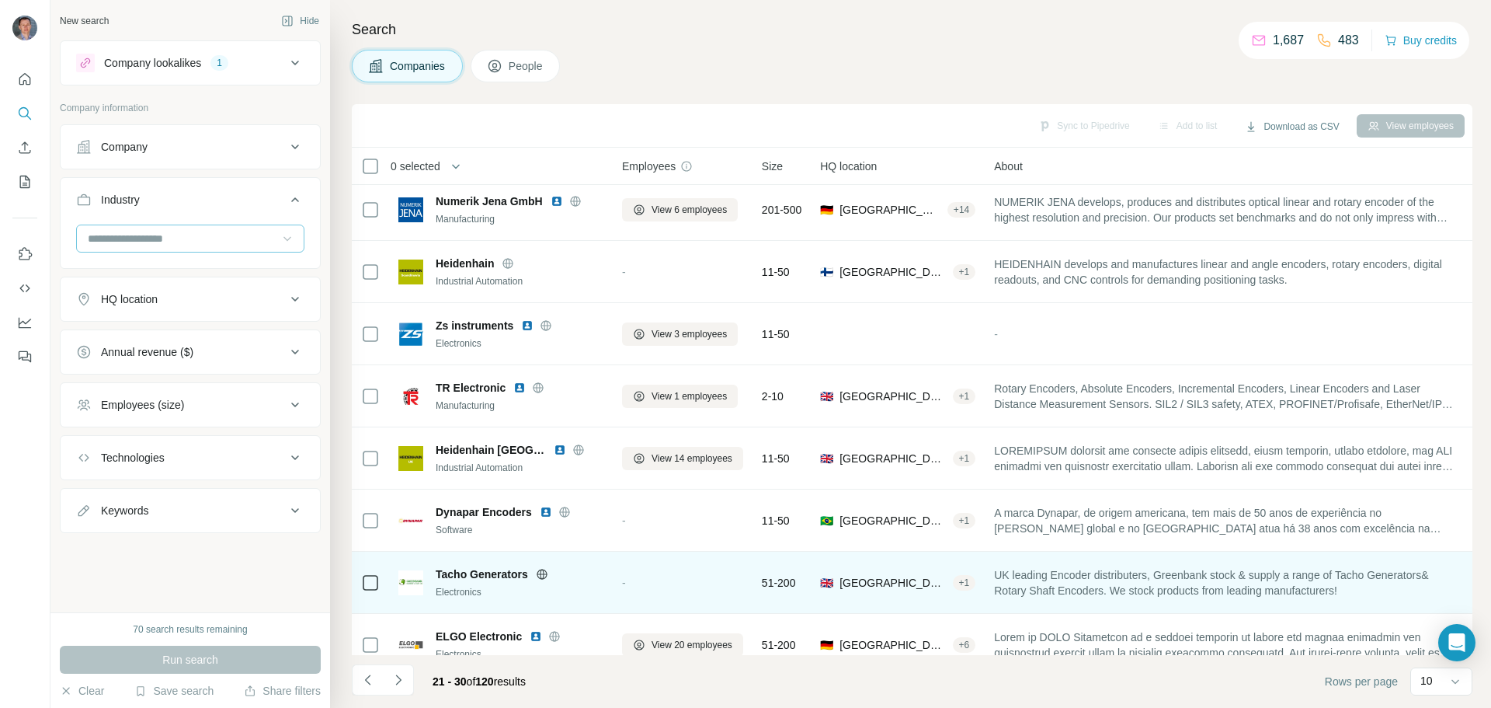
scroll to position [0, 0]
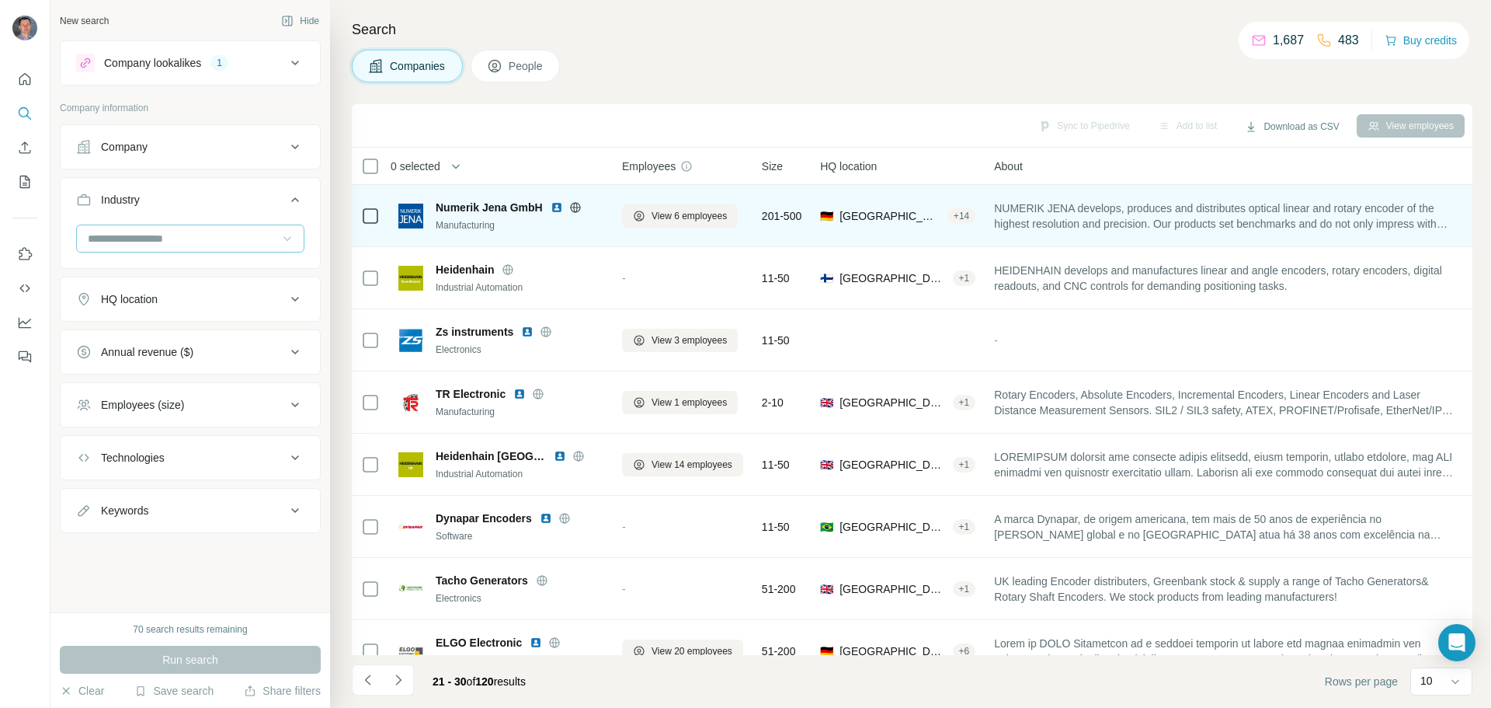
click at [557, 205] on img at bounding box center [557, 207] width 12 height 12
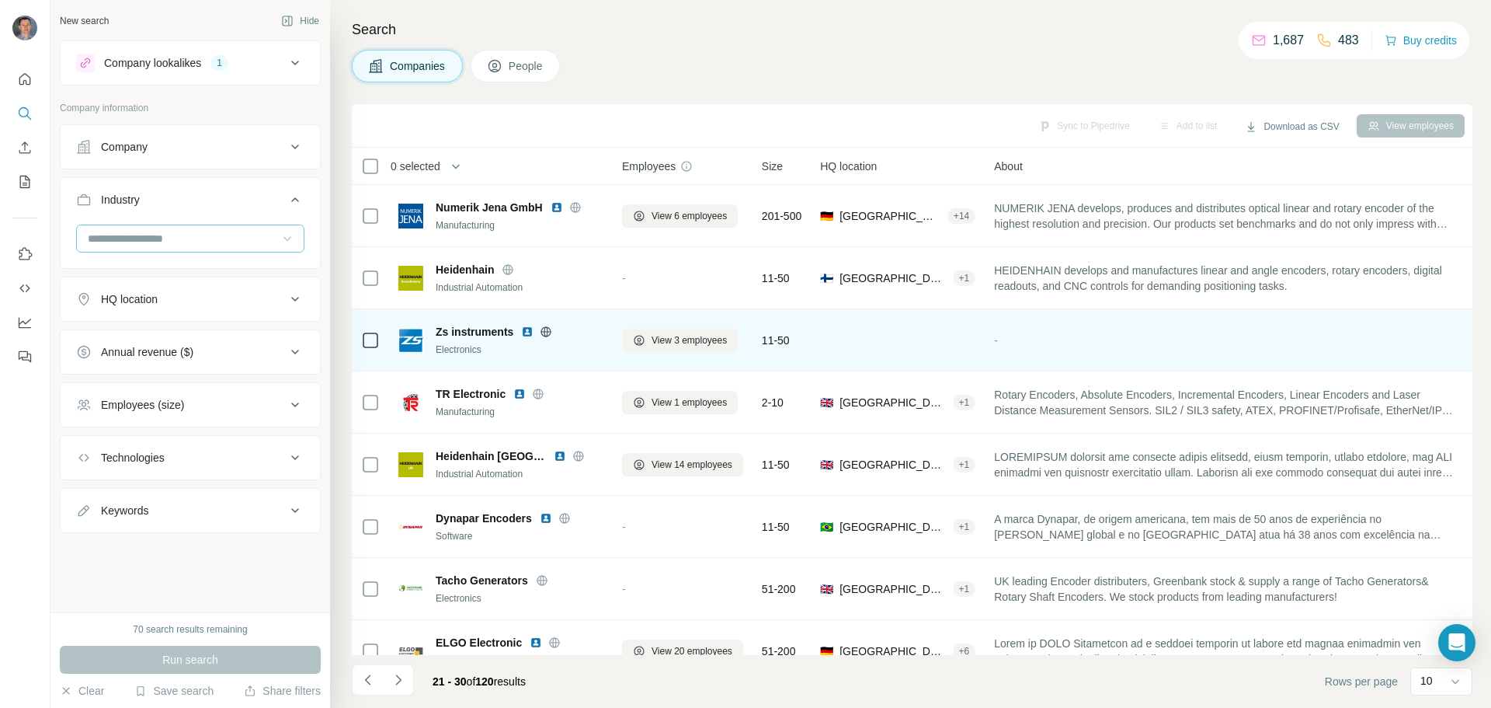
click at [526, 332] on img at bounding box center [527, 331] width 12 height 12
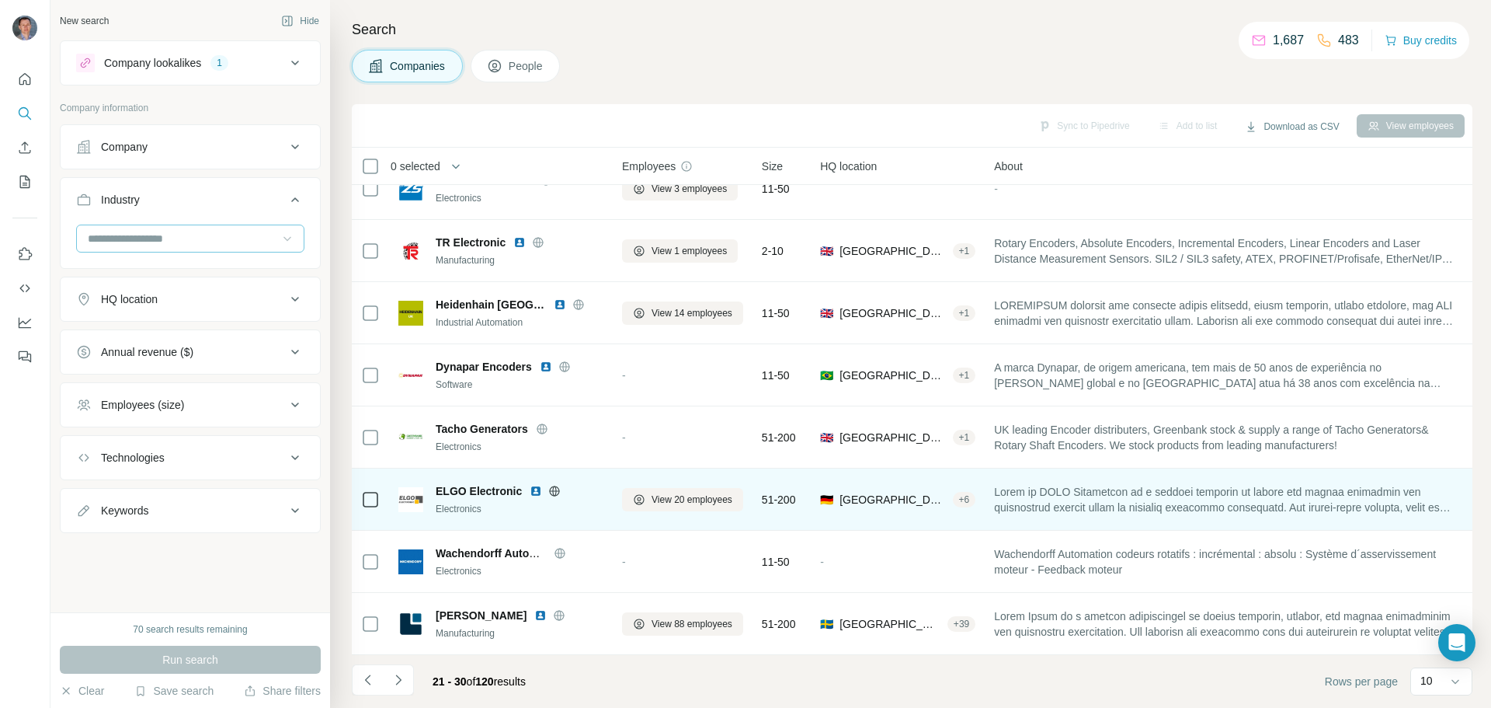
scroll to position [159, 0]
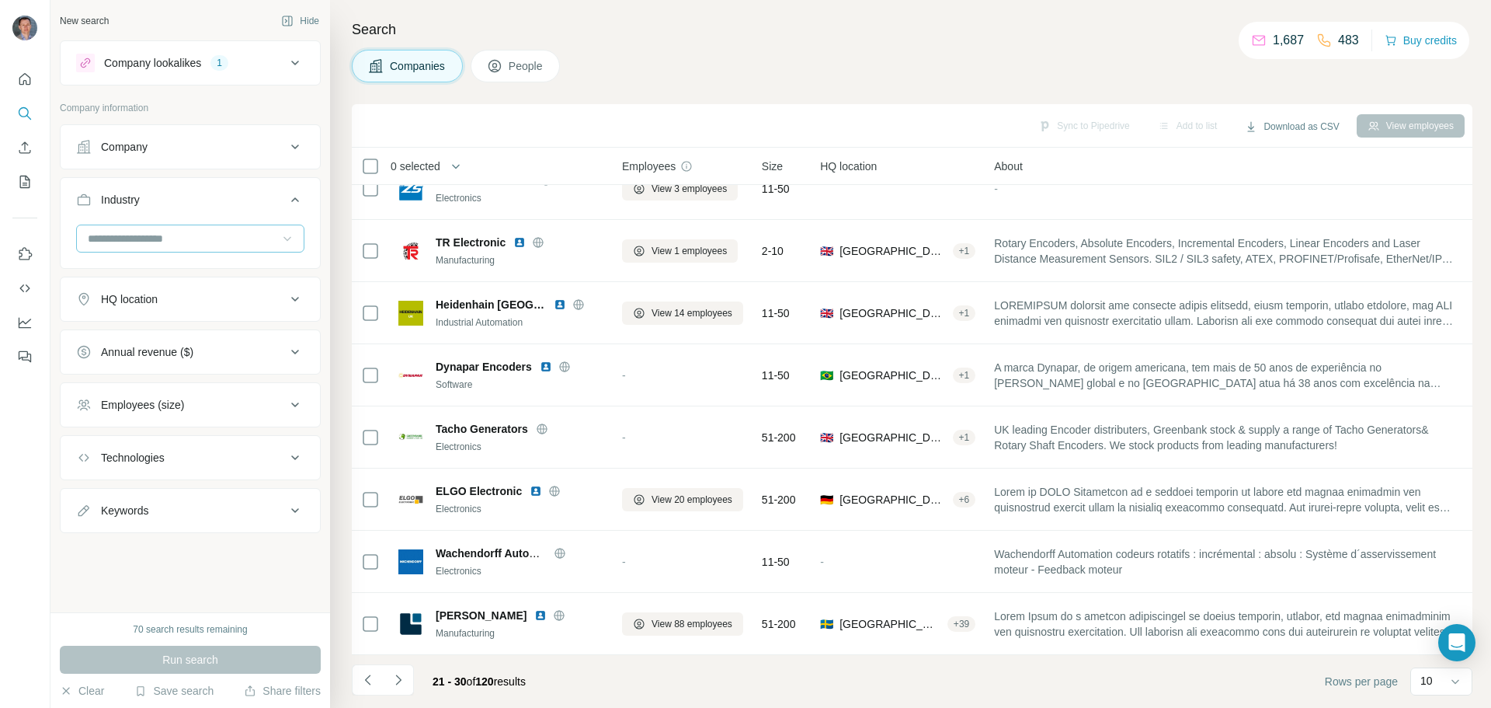
click at [293, 60] on icon at bounding box center [295, 63] width 19 height 19
